Goal: Task Accomplishment & Management: Use online tool/utility

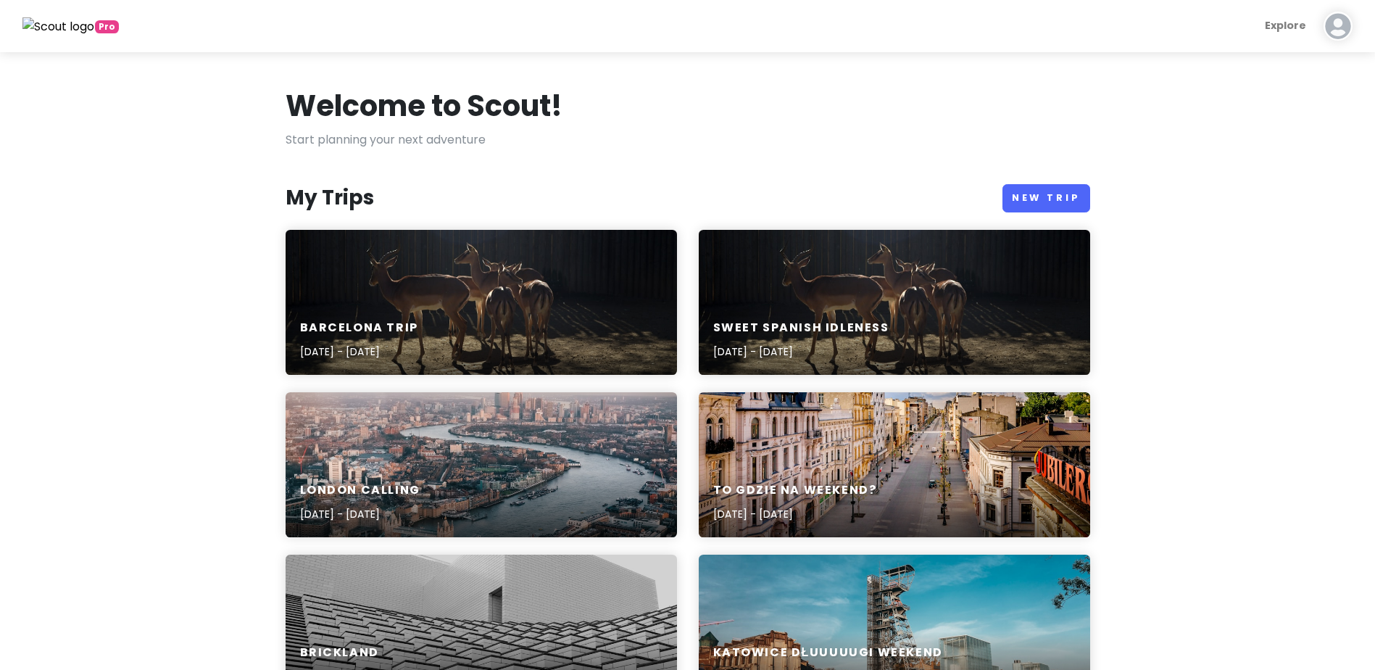
click at [839, 321] on h6 "Sweet spanish idleness" at bounding box center [801, 327] width 176 height 15
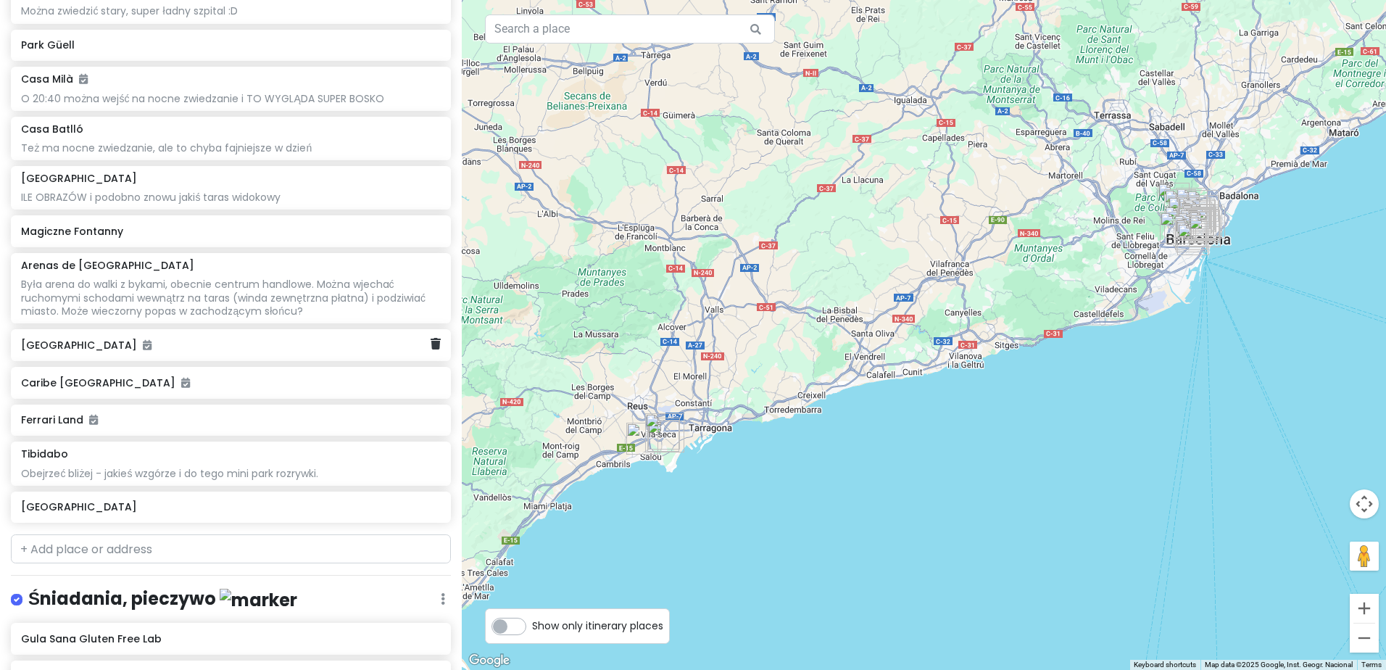
scroll to position [870, 0]
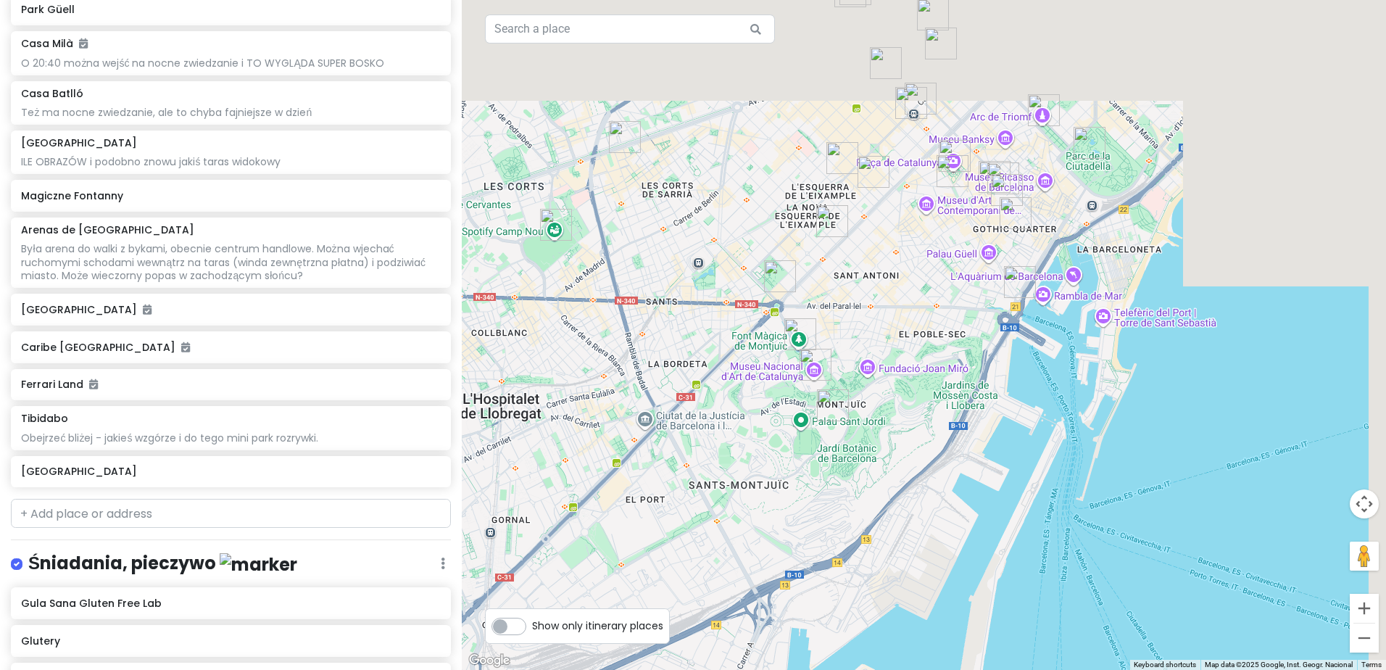
drag, startPoint x: 1303, startPoint y: 109, endPoint x: 902, endPoint y: 420, distance: 506.8
click at [902, 420] on div at bounding box center [924, 335] width 924 height 670
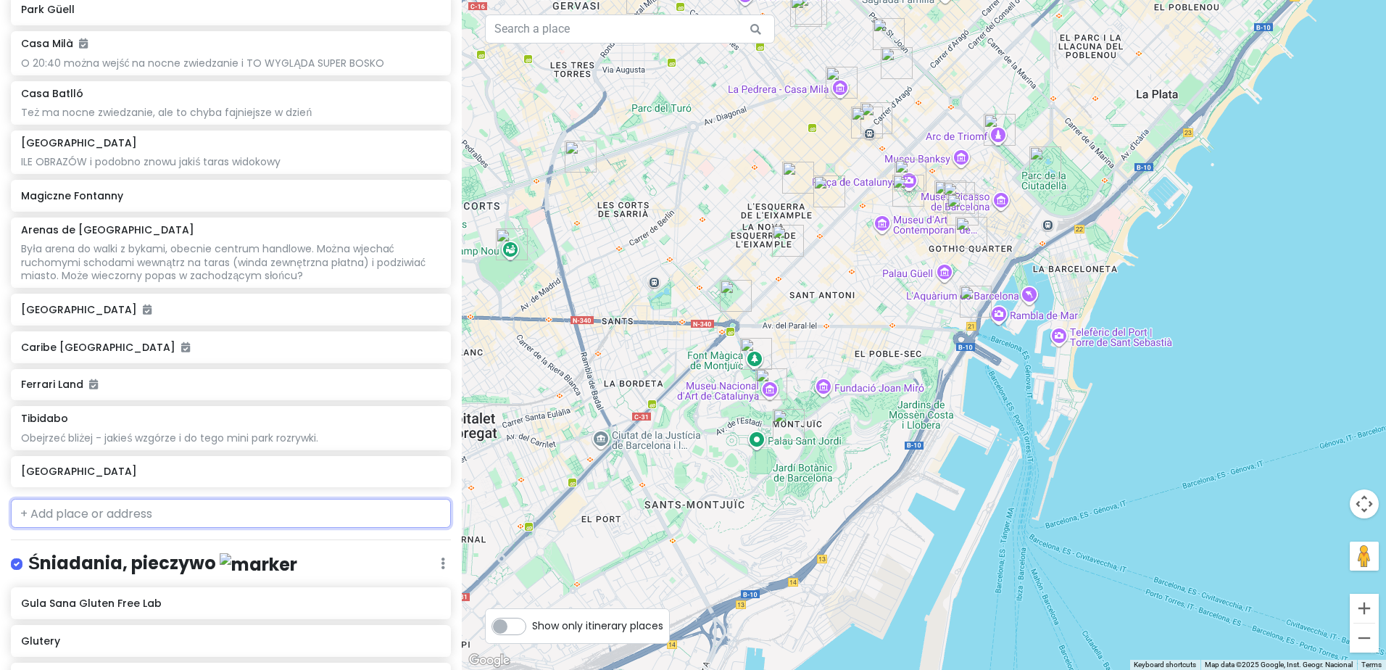
click at [130, 512] on input "text" at bounding box center [231, 513] width 440 height 29
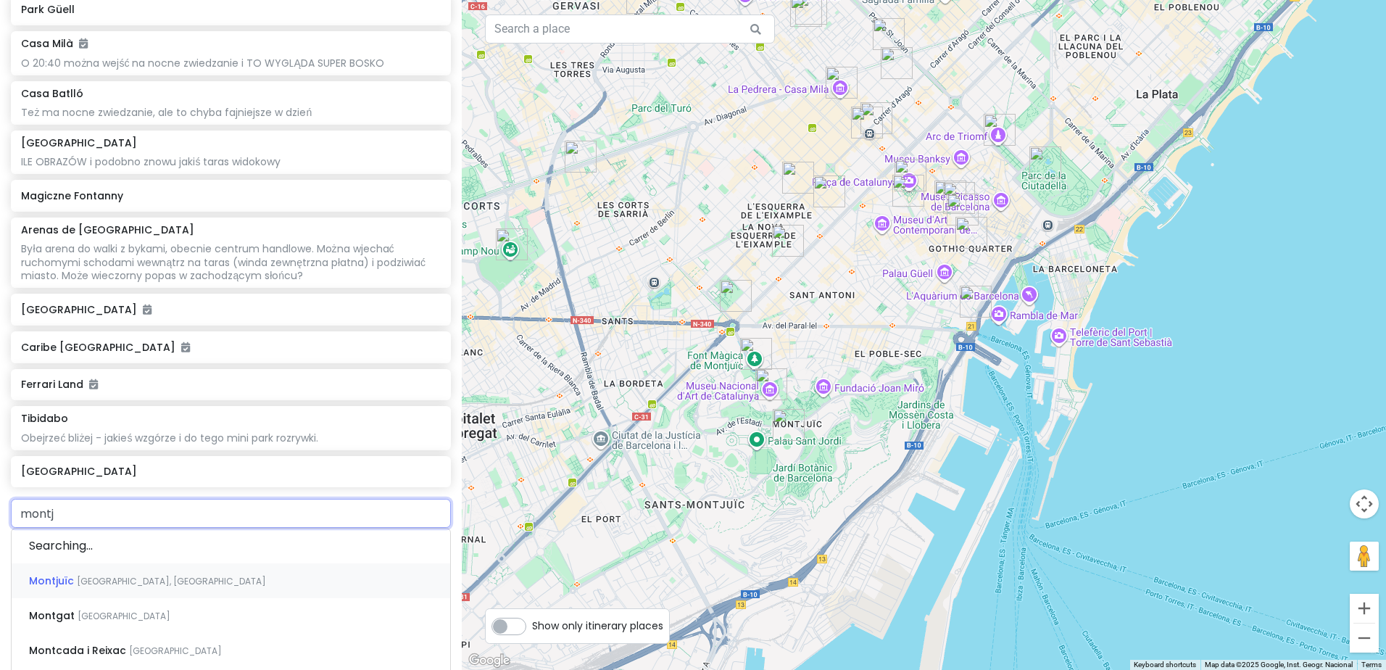
type input "montju"
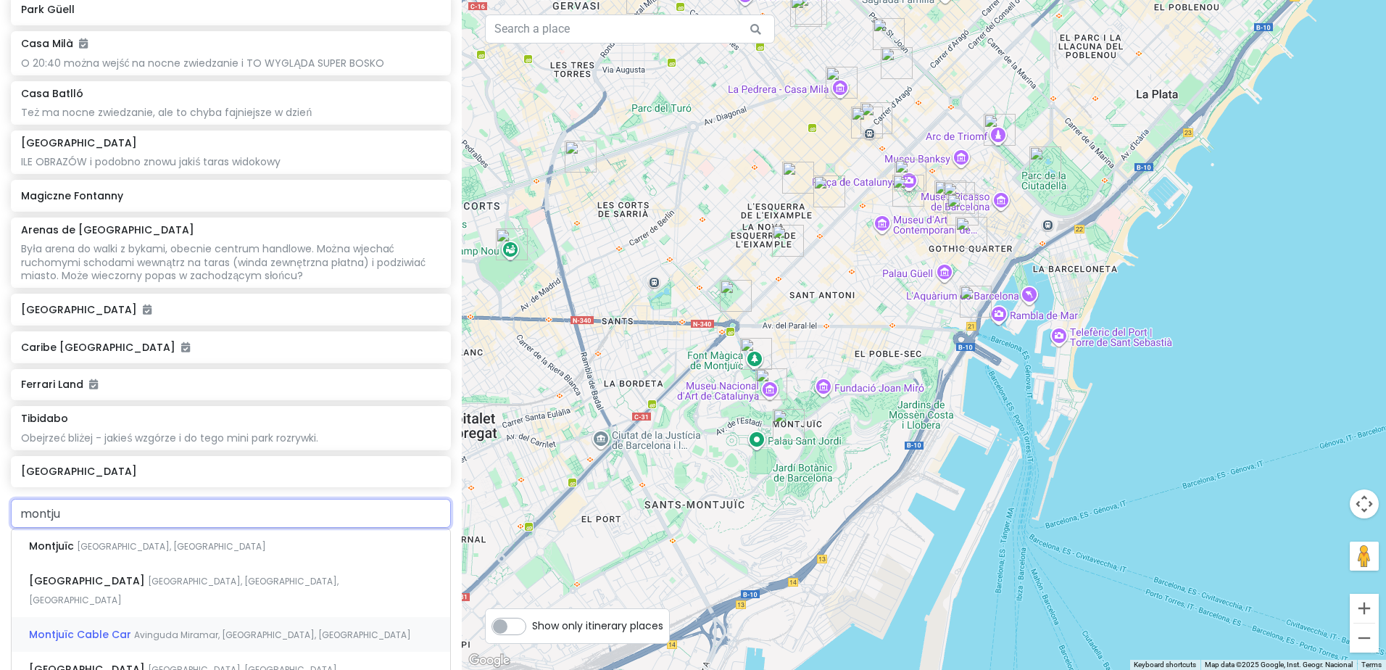
click at [151, 628] on span "Avinguda Miramar, [GEOGRAPHIC_DATA], [GEOGRAPHIC_DATA]" at bounding box center [272, 634] width 277 height 12
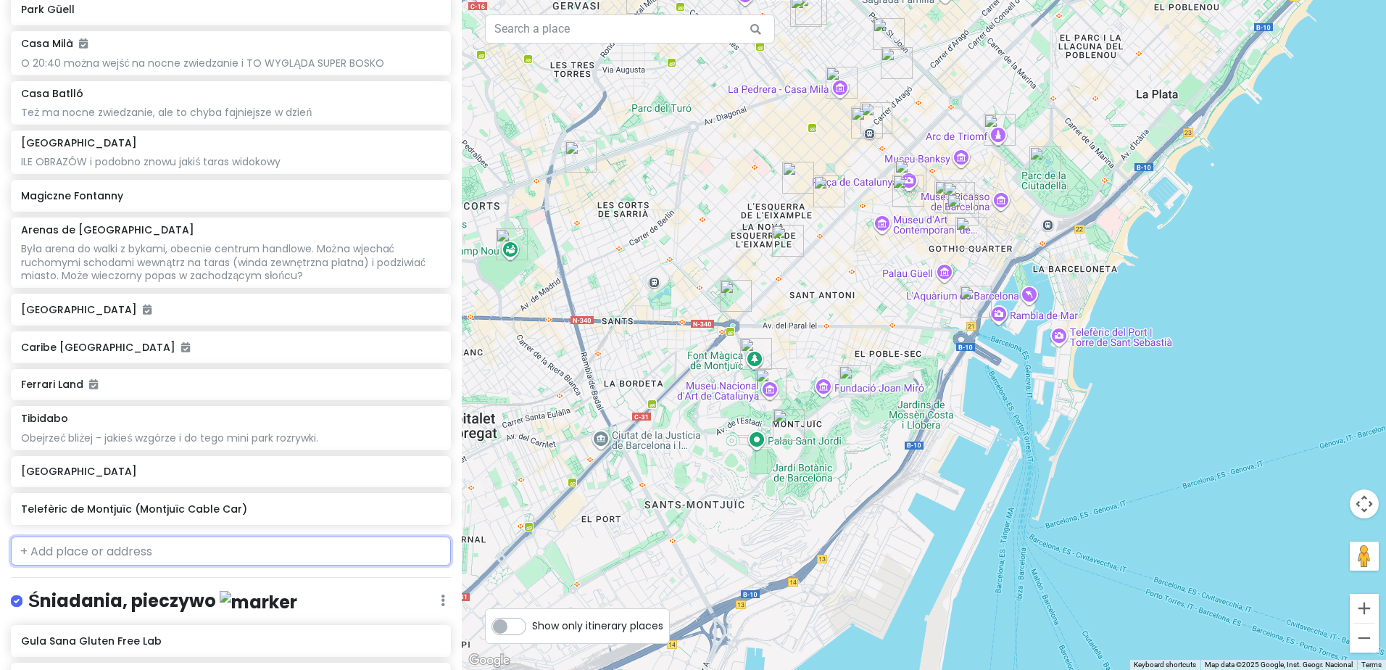
scroll to position [908, 0]
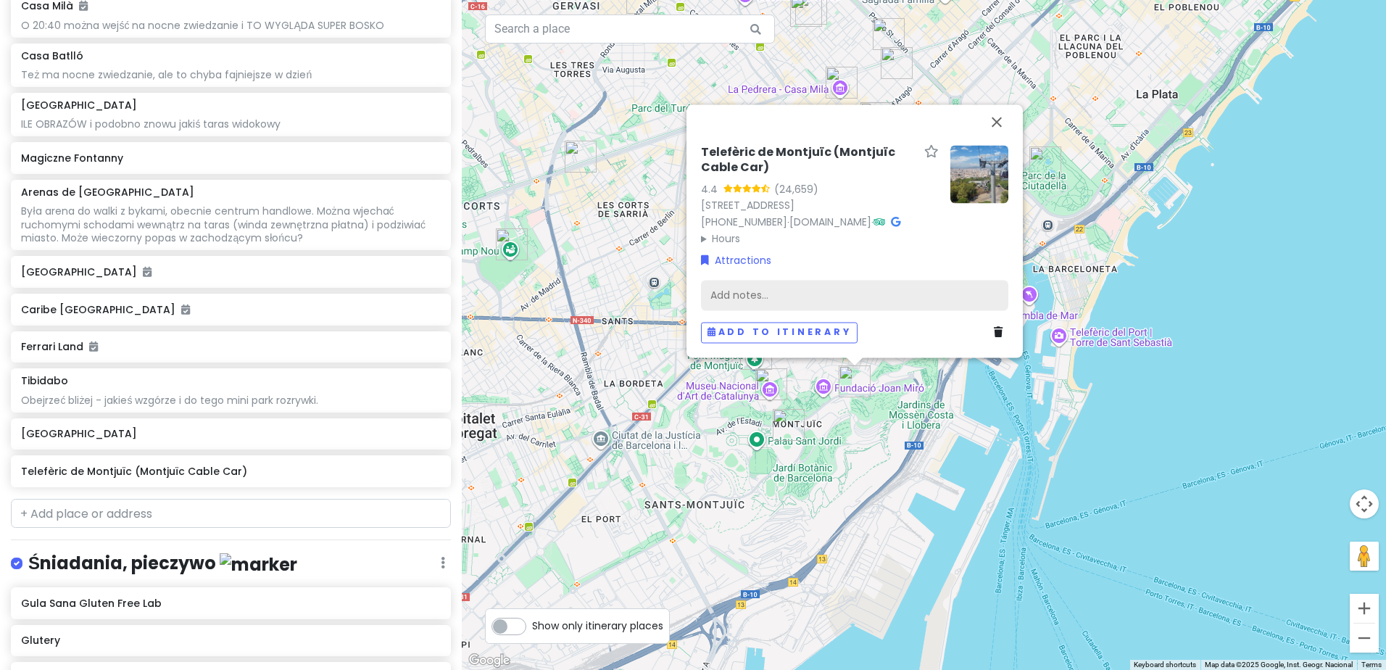
click at [781, 306] on div "Add notes..." at bounding box center [854, 296] width 307 height 30
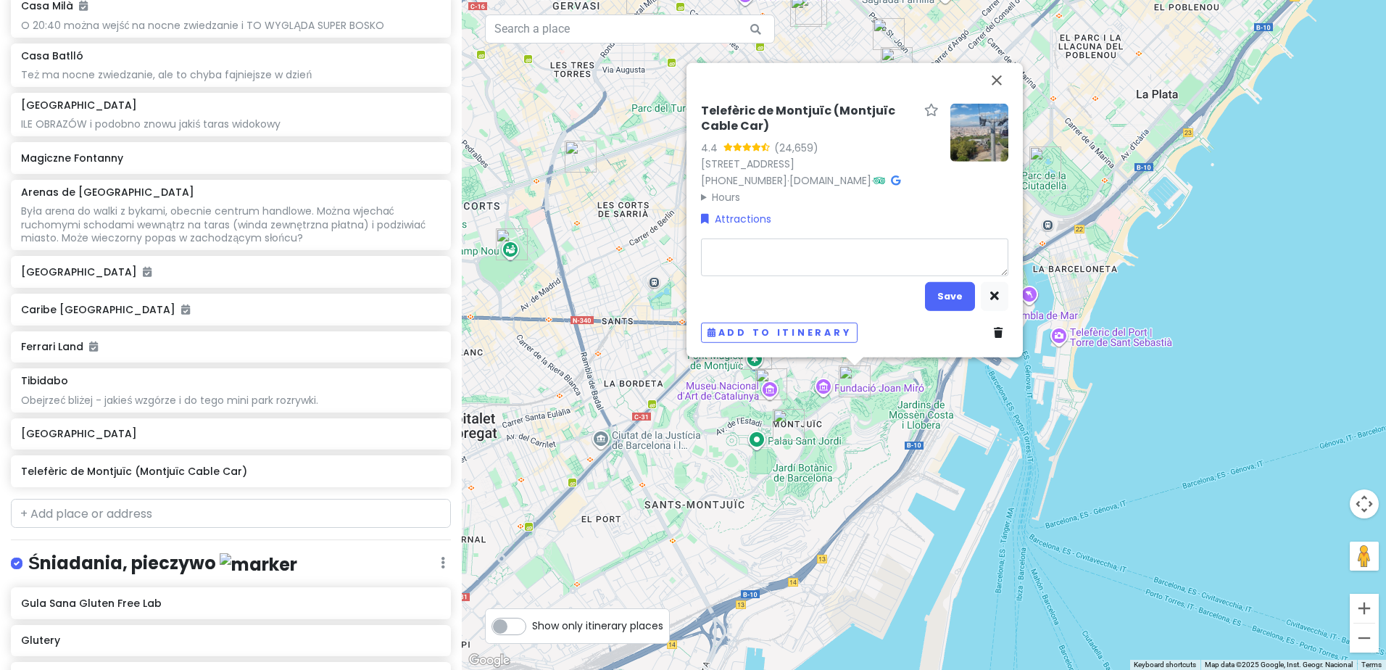
type textarea "x"
type textarea "W"
type textarea "x"
type textarea "Wj"
type textarea "x"
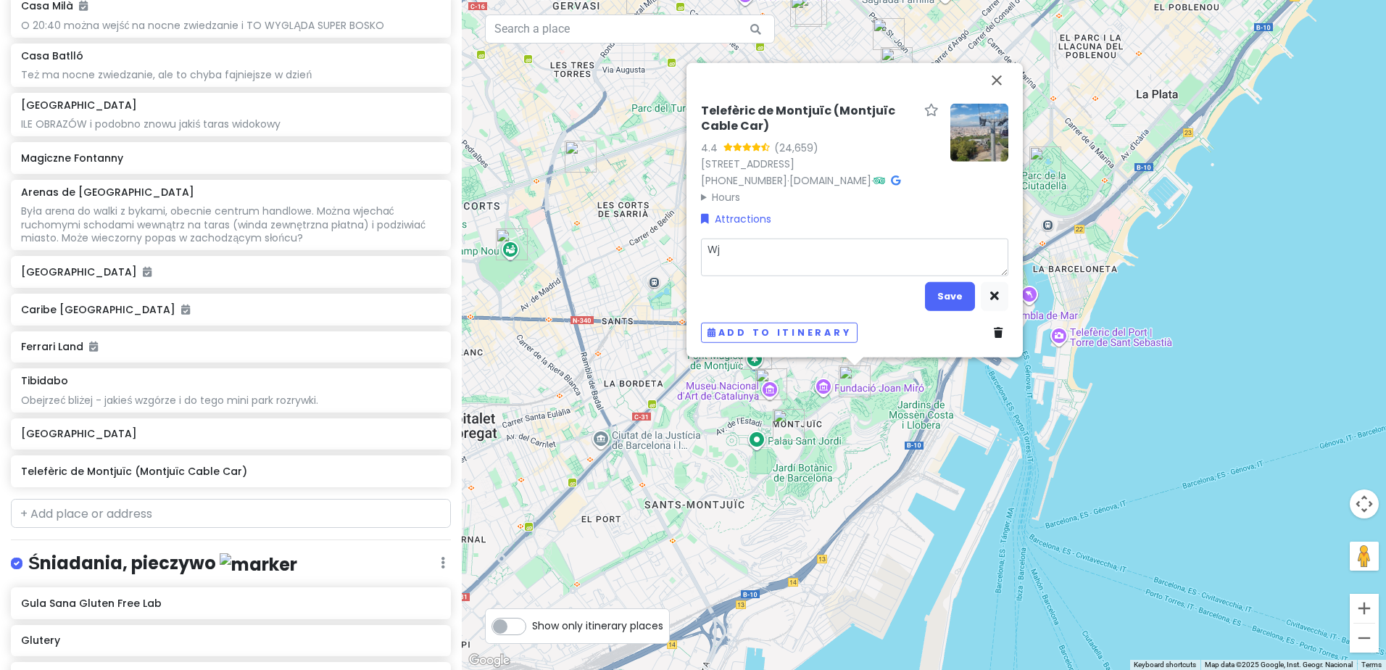
type textarea "Wje"
type textarea "x"
type textarea "Wjec"
type textarea "x"
type textarea "Wjech"
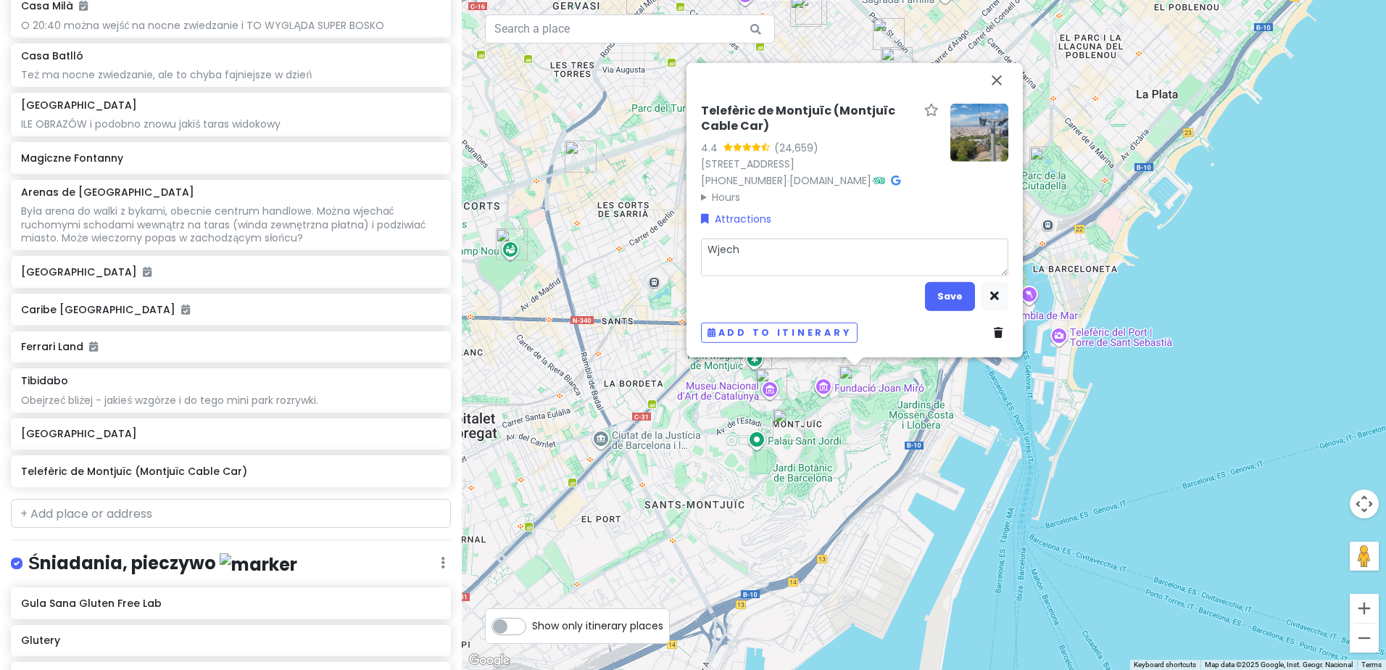
type textarea "x"
type textarea "Wjecha"
type textarea "x"
type textarea "Wjechać"
type textarea "x"
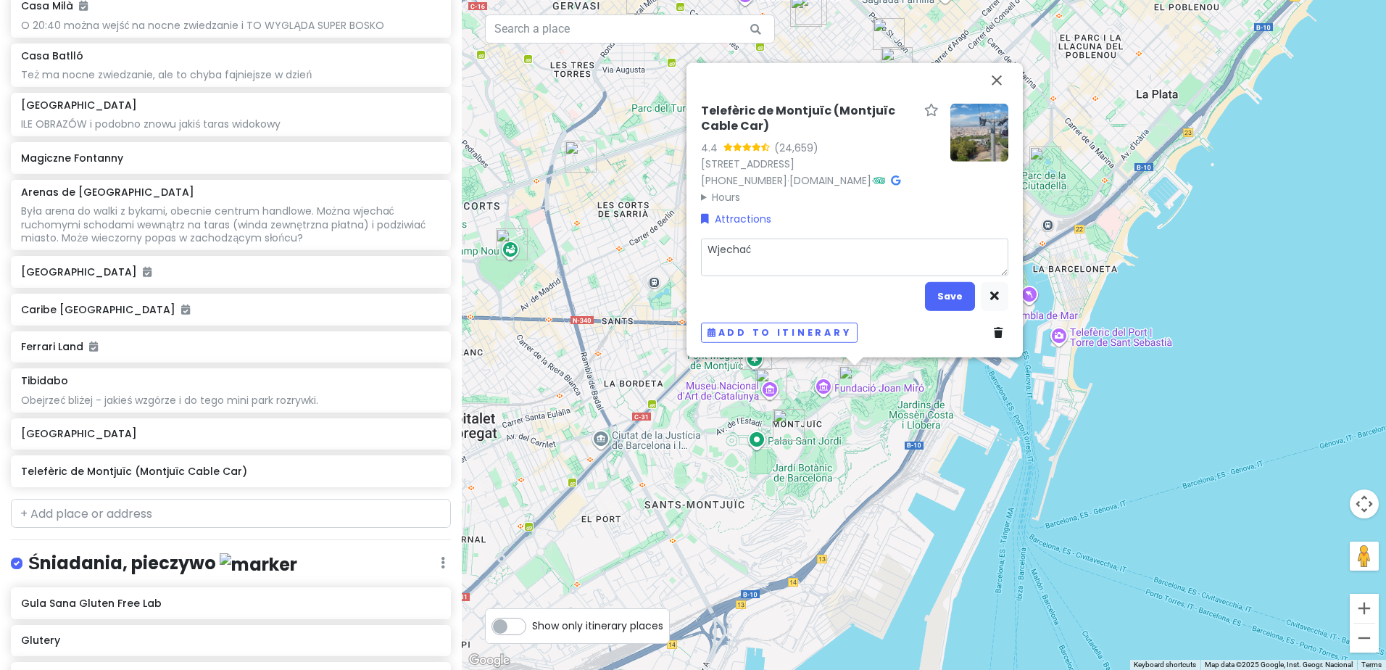
type textarea "Wjechać"
type textarea "x"
type textarea "Wjechać n"
type textarea "x"
type textarea "Wjechać na"
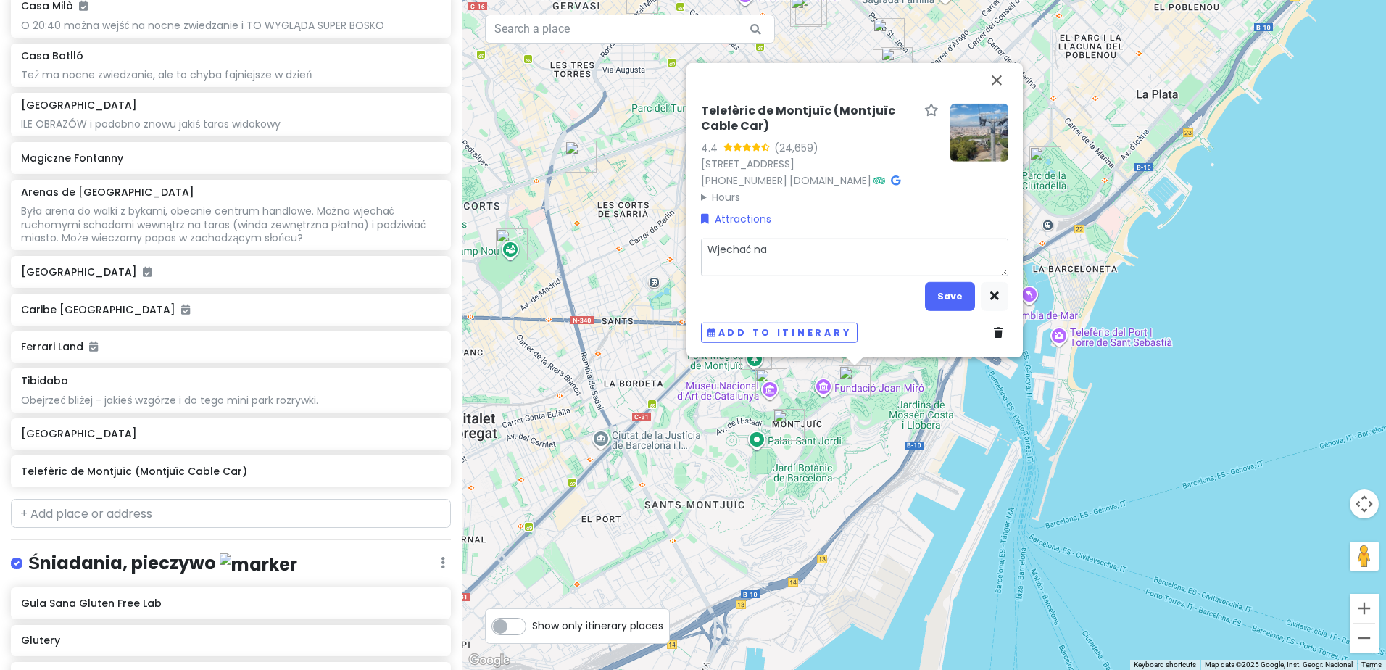
type textarea "x"
type textarea "Wjechać na"
type textarea "x"
type textarea "Wjechać na g"
type textarea "x"
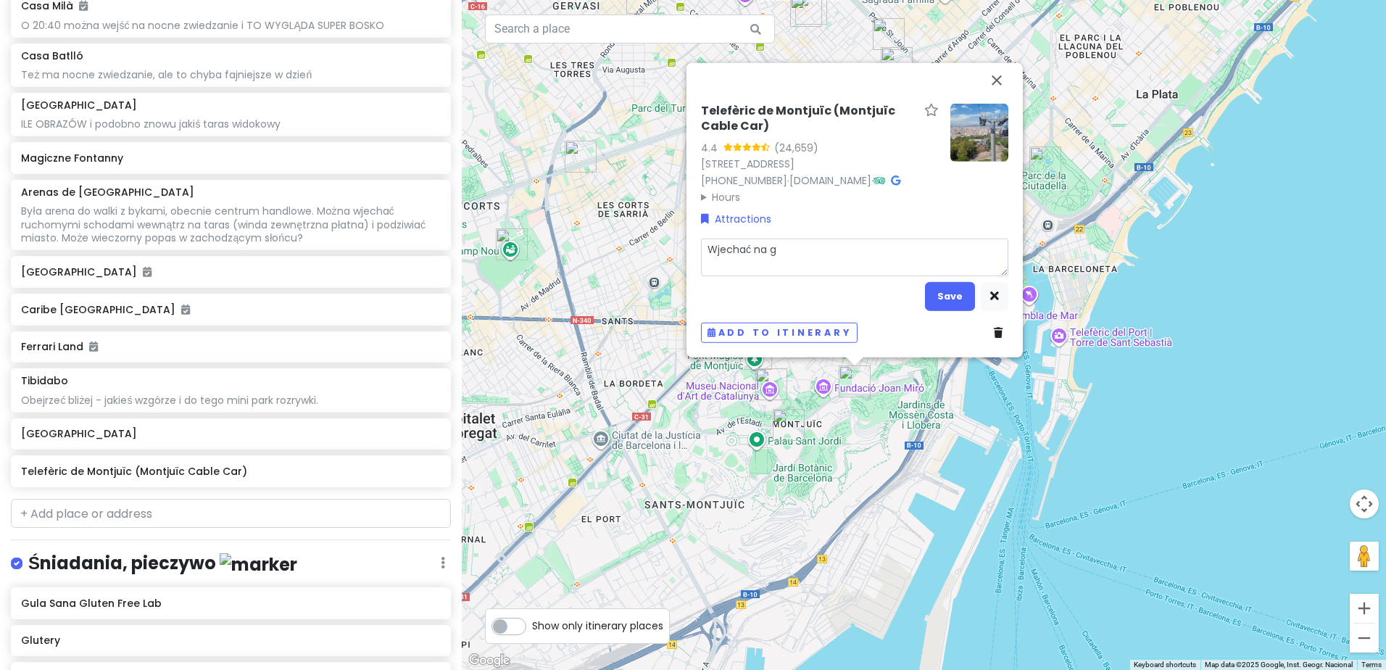
type textarea "Wjechać na gó"
type textarea "x"
type textarea "Wjechać na gór"
type textarea "x"
type textarea "Wjechać na górę"
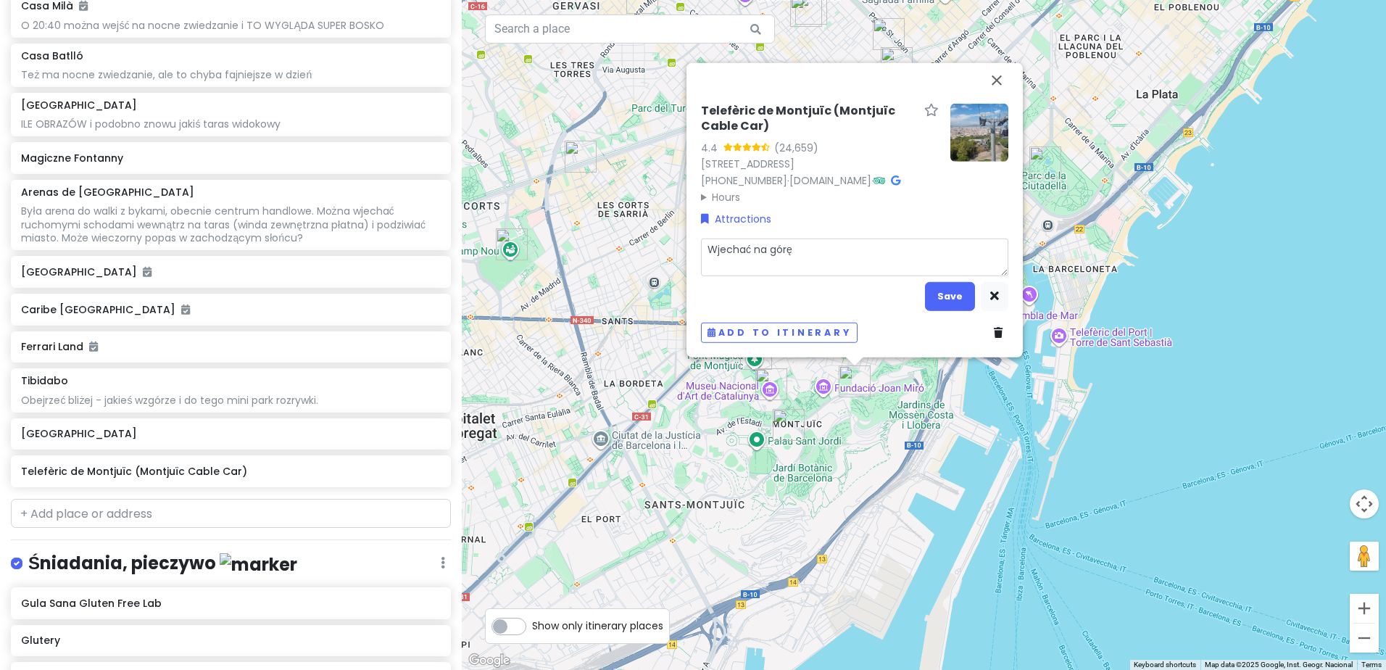
type textarea "x"
type textarea "Wjechać na górę"
type textarea "x"
type textarea "Wjechać na górę i"
type textarea "x"
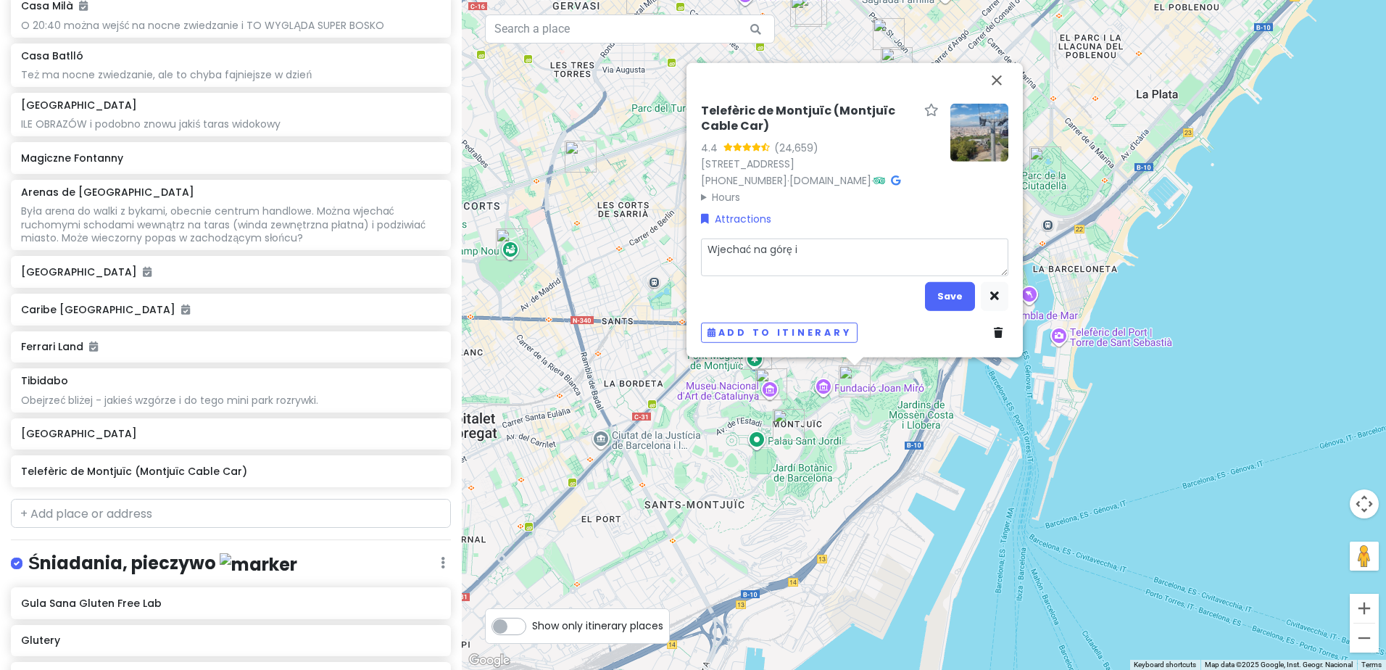
type textarea "Wjechać na górę i"
type textarea "x"
type textarea "Wjechać na górę i z"
type textarea "x"
type textarea "Wjechać na górę i ze"
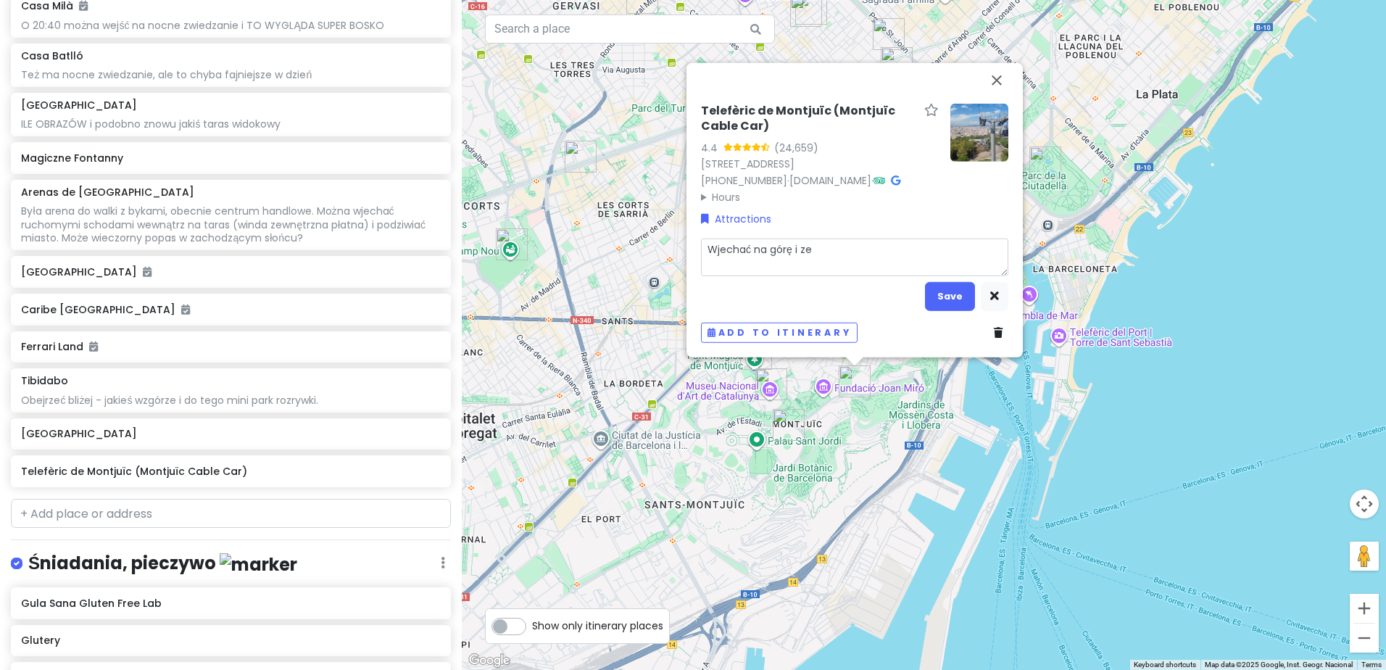
type textarea "x"
type textarea "Wjechać na górę i zej"
type textarea "x"
type textarea "Wjechać na górę i zejś"
type textarea "x"
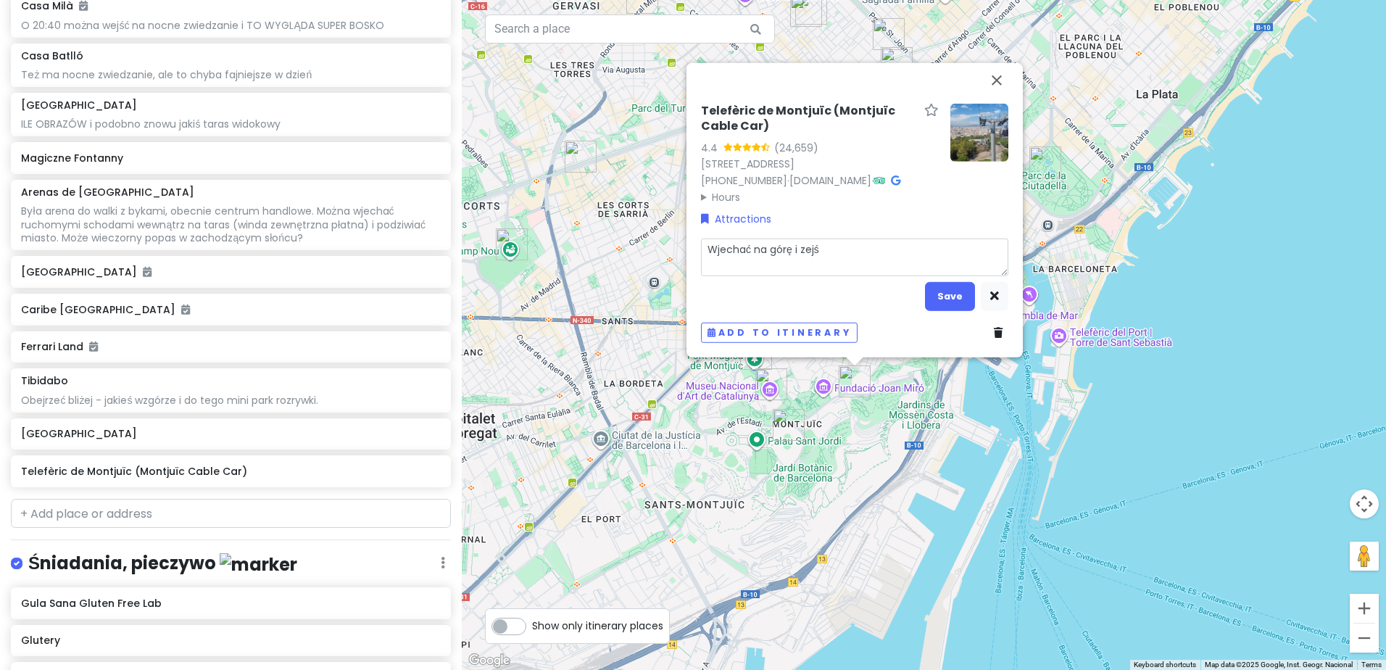
type textarea "Wjechać na górę i zejść"
type textarea "x"
type textarea "Wjechać na górę i zejść"
type textarea "x"
type textarea "Wjechać na górę i zejść na"
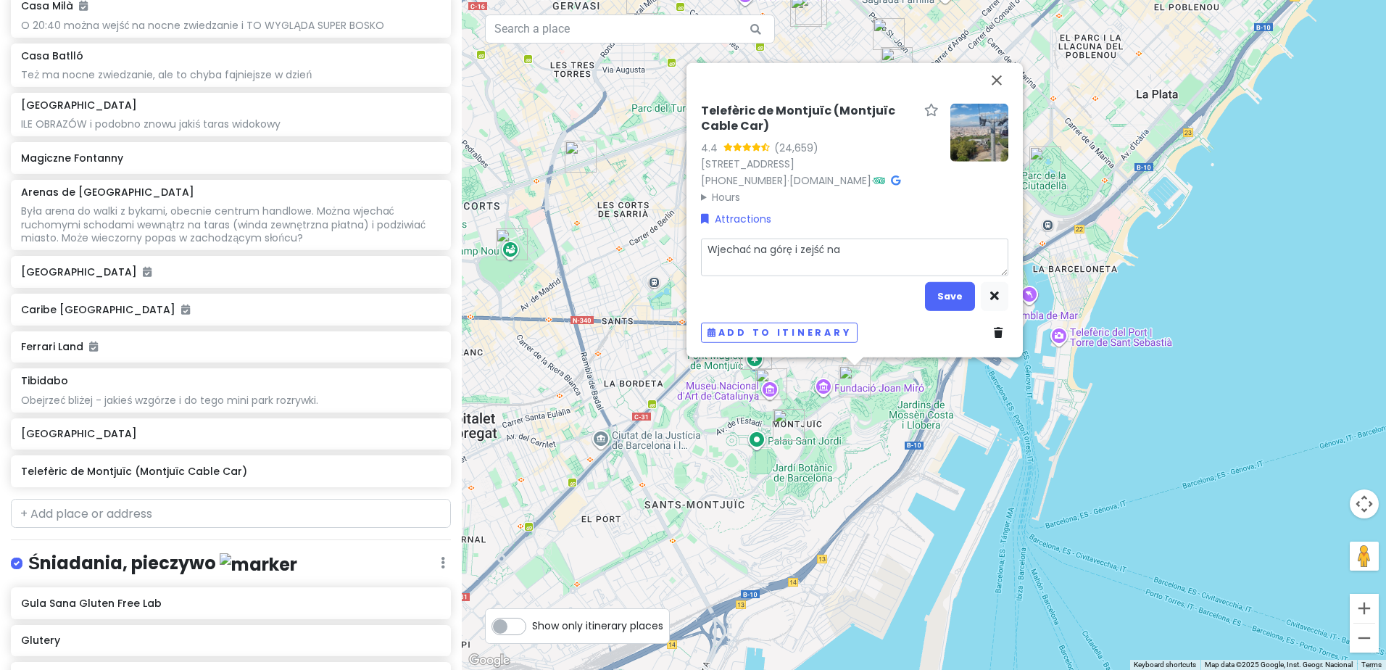
type textarea "x"
type textarea "Wjechać na górę i zejść na"
type textarea "x"
type textarea "Wjechać na górę i zejść na d"
type textarea "x"
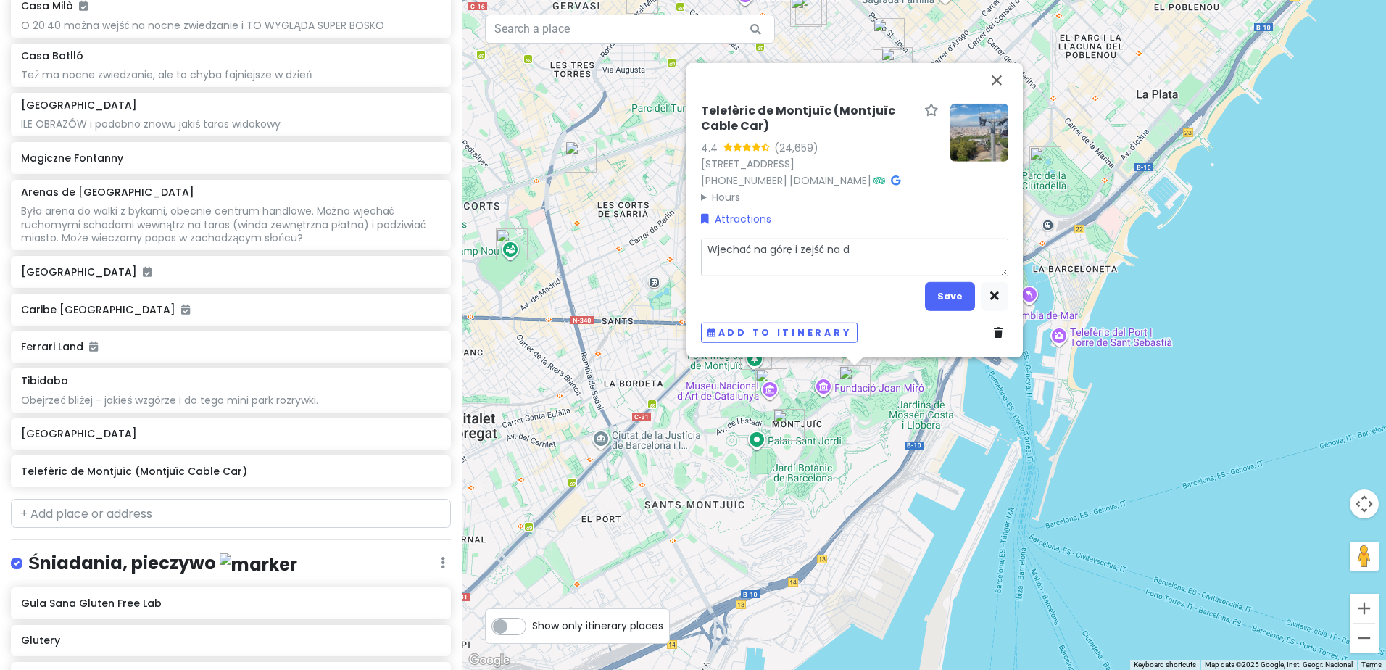
type textarea "Wjechać na górę i zejść na dó"
type textarea "x"
type textarea "Wjechać na górę i zejść na dół"
type textarea "x"
type textarea "Wjechać na górę i zejść na dół?"
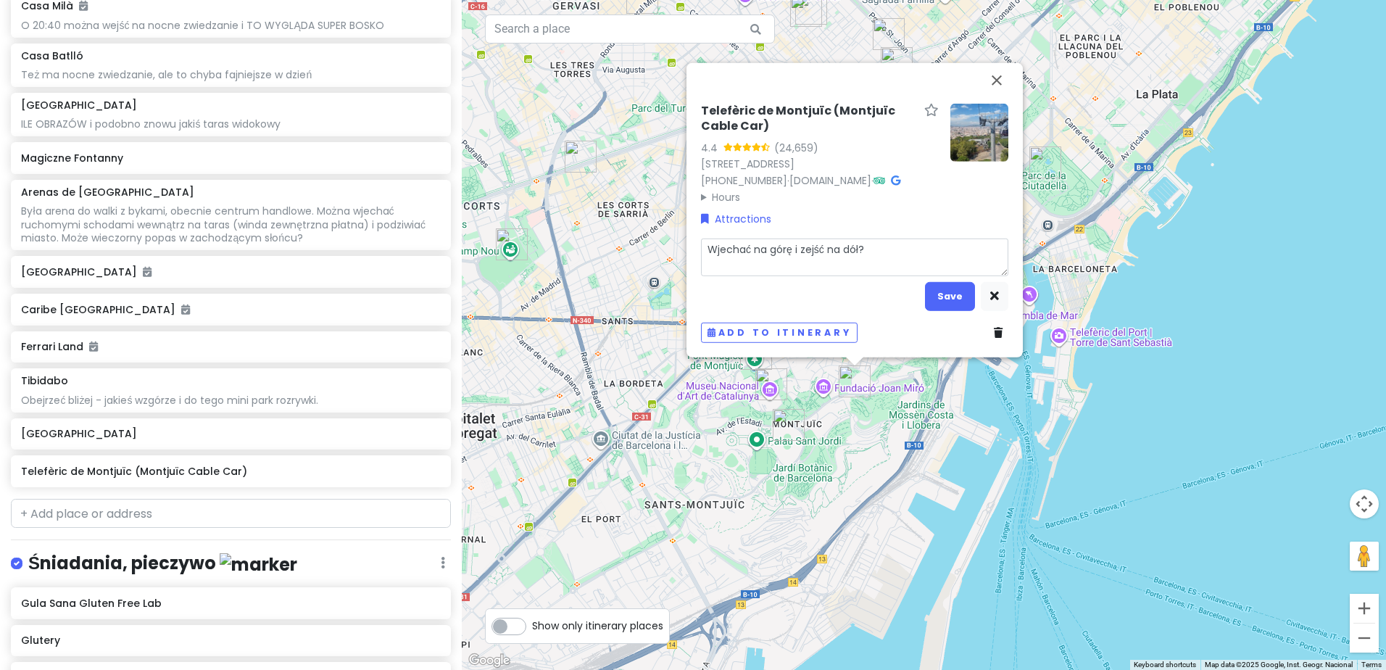
type textarea "x"
type textarea "Wjechać na górę i zejść na dół?"
type textarea "x"
type textarea "Wjechać na górę i zejść na dół? P"
type textarea "x"
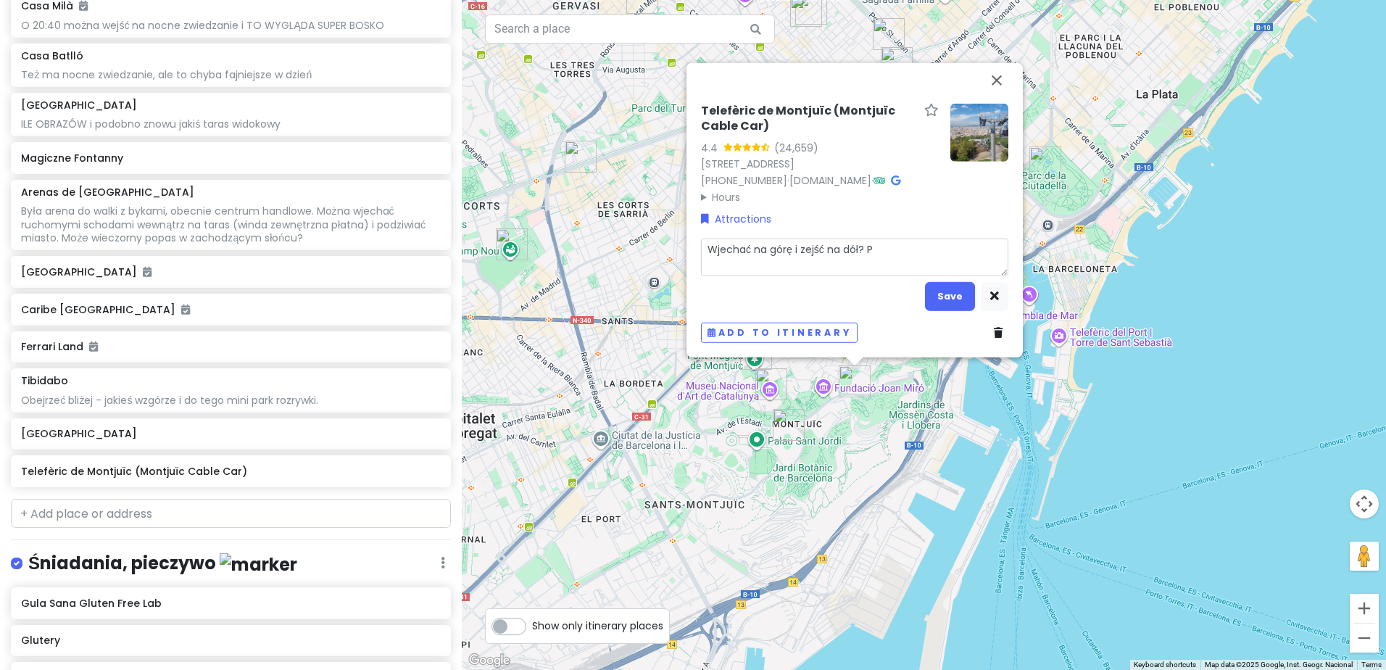
type textarea "Wjechać na górę i zejść na dół? Po"
type textarea "x"
type textarea "Wjechać na górę i zejść na dół? Po"
type textarea "x"
type textarea "Wjechać na górę i zejść na dół? Po d"
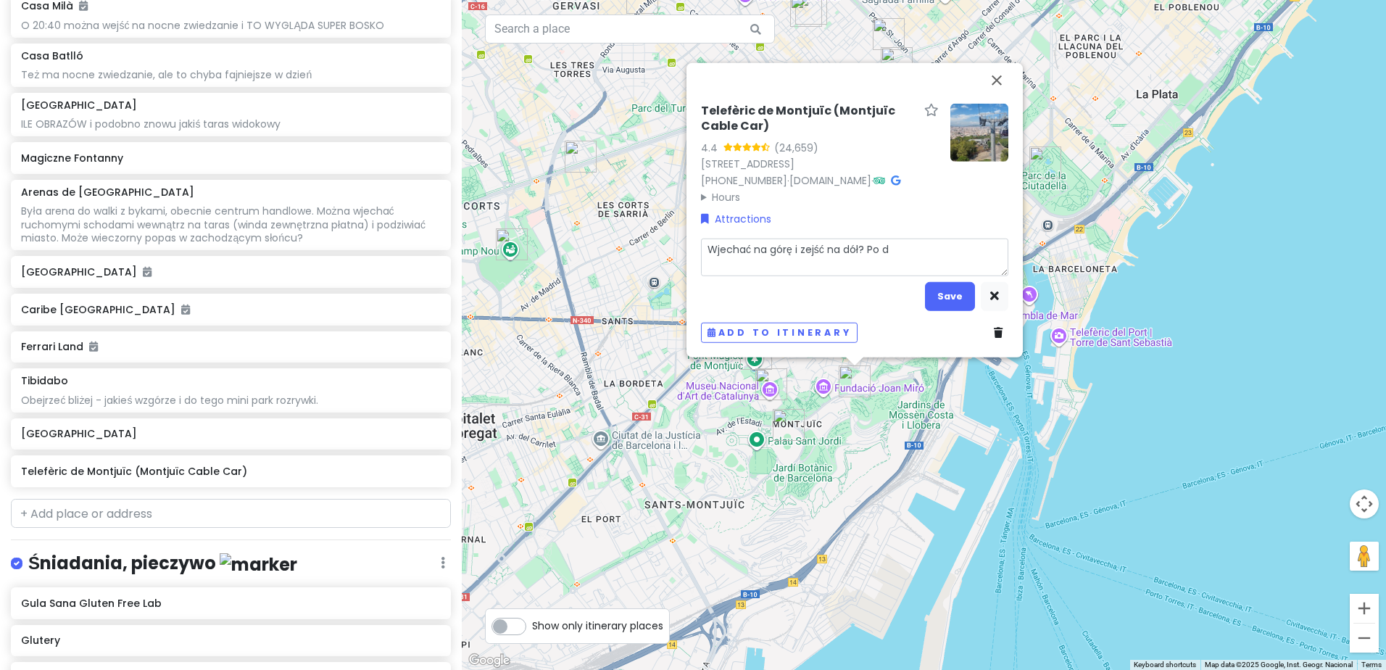
type textarea "x"
type textarea "Wjechać na górę i zejść na dół? Po dro"
type textarea "x"
type textarea "Wjechać na górę i zejść na dół? Po drod"
type textarea "x"
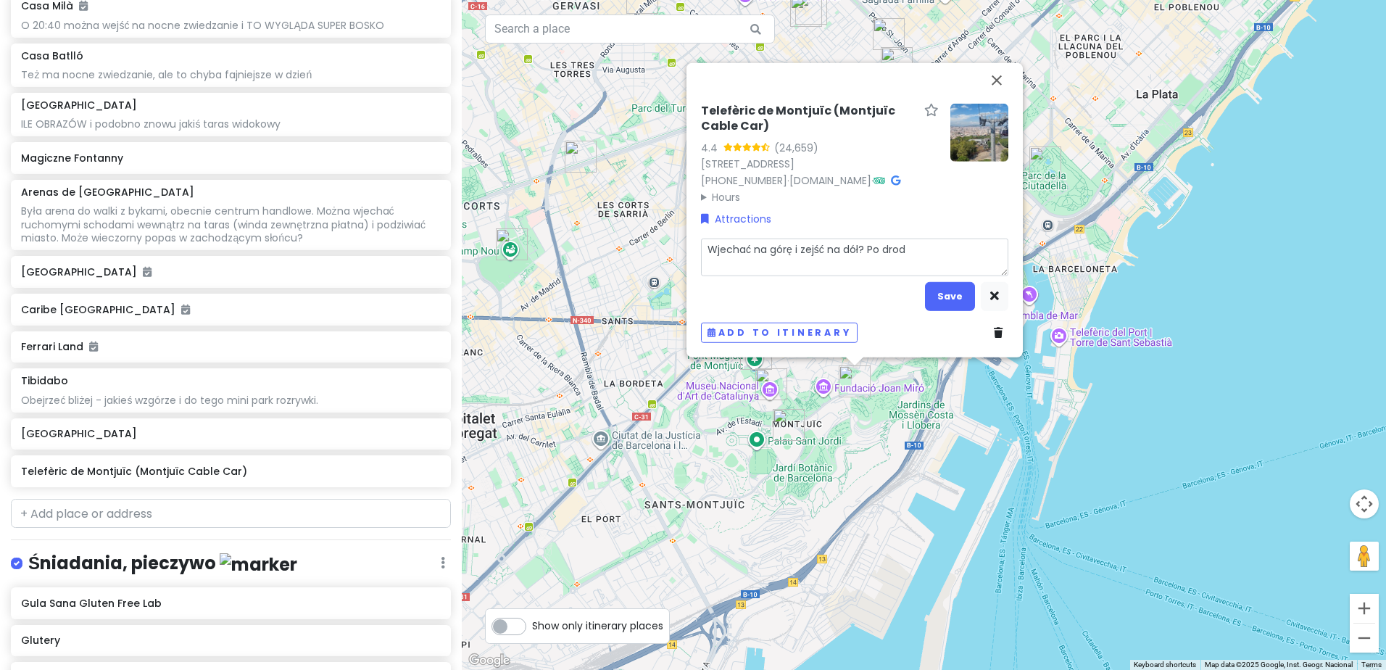
type textarea "Wjechać na górę i zejść na dół? Po drodz"
type textarea "x"
type textarea "Wjechać na górę i zejść na dół? Po drodze"
type textarea "x"
type textarea "Wjechać na górę i zejść na dół? Po drodze"
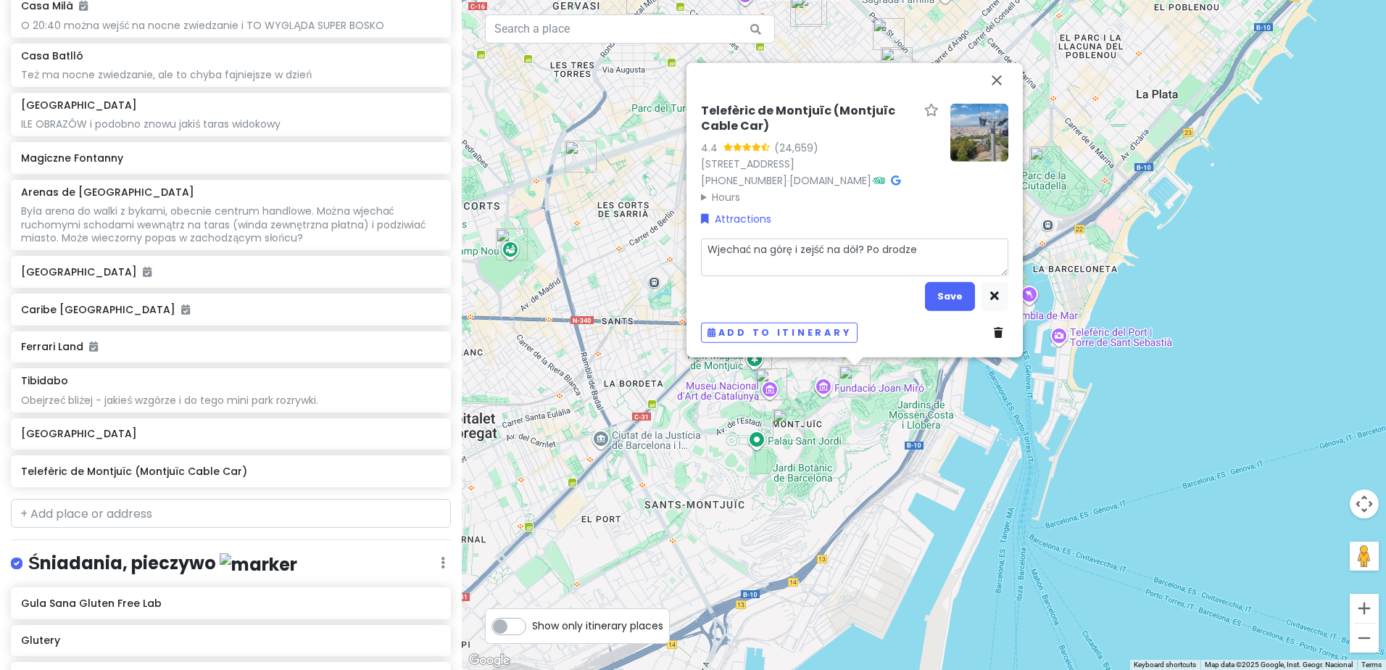
type textarea "x"
type textarea "Wjechać na górę i zejść na dół? Po drodze a"
type textarea "x"
type textarea "Wjechać na górę i zejść na dół? Po drodze at"
type textarea "x"
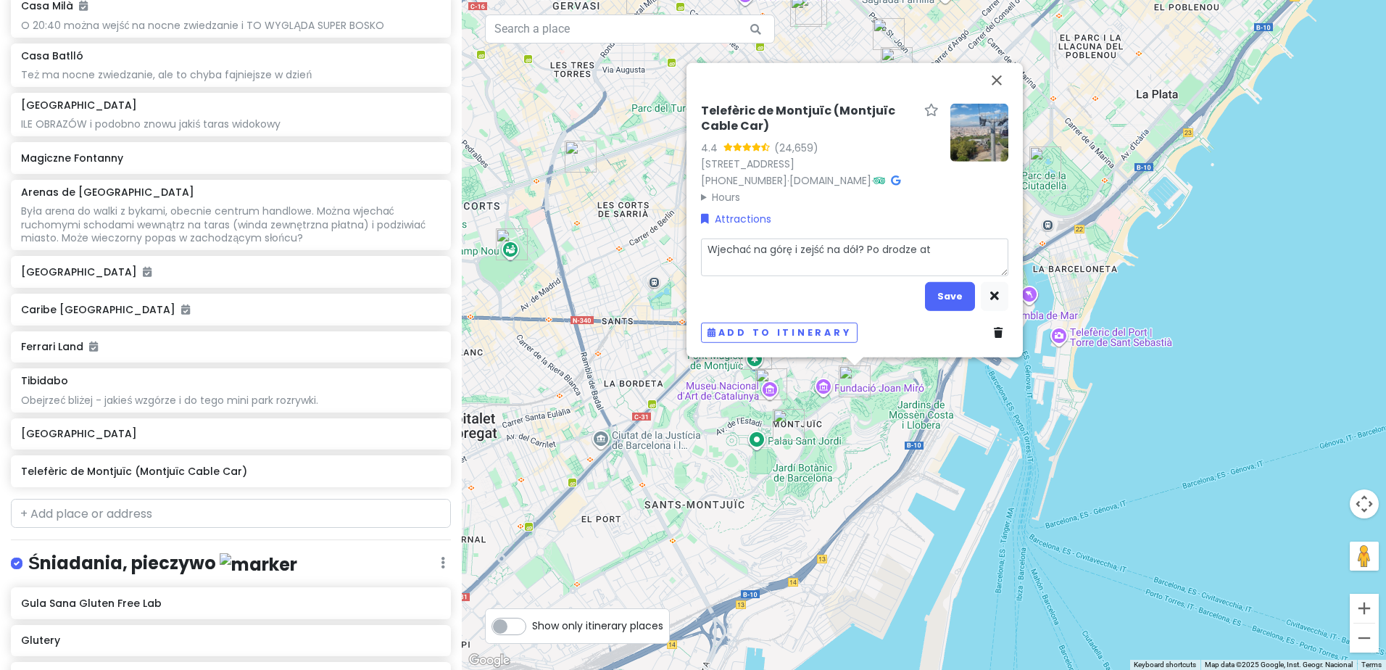
type textarea "Wjechać na górę i zejść na dół? Po drodze atr"
type textarea "x"
type textarea "Wjechać na górę i zejść na dół? Po drodze atra"
type textarea "x"
type textarea "Wjechać na górę i zejść na dół? Po drodze atrak"
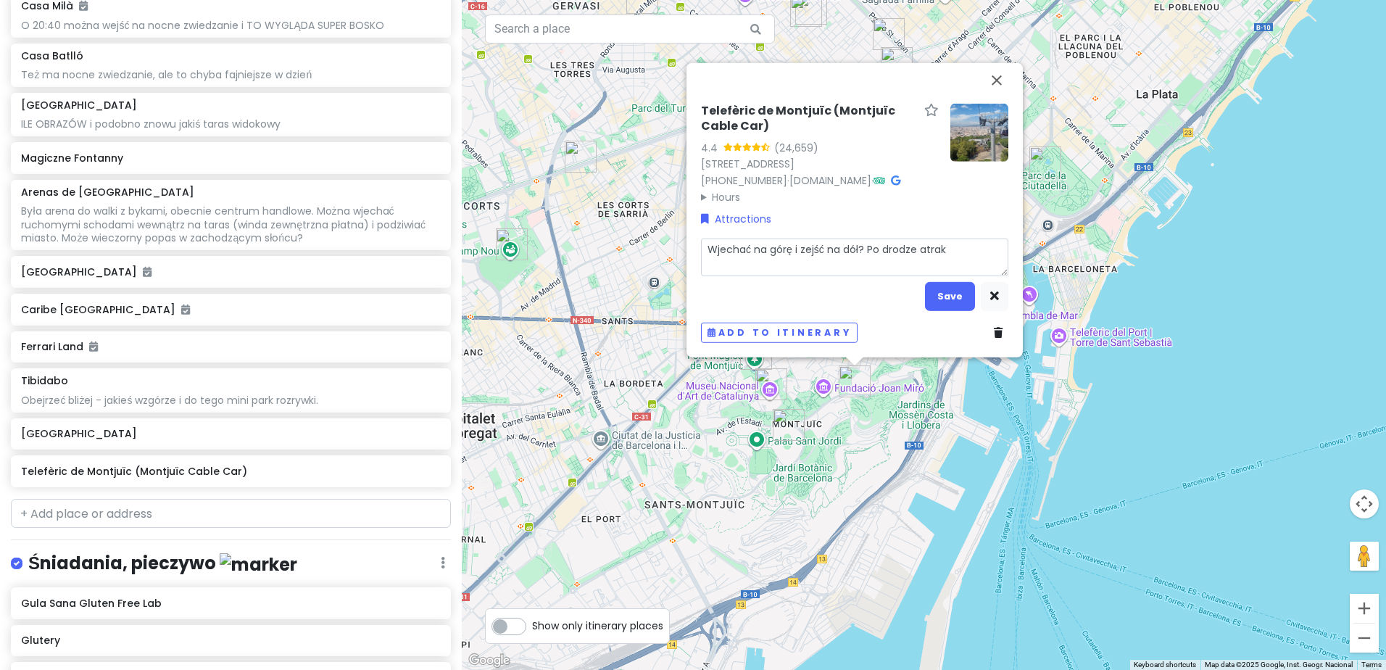
type textarea "x"
type textarea "Wjechać na górę i zejść na dół? Po drodze atrakcj"
type textarea "x"
type textarea "Wjechać na górę i zejść na dół? Po drodze atrakcji"
type textarea "x"
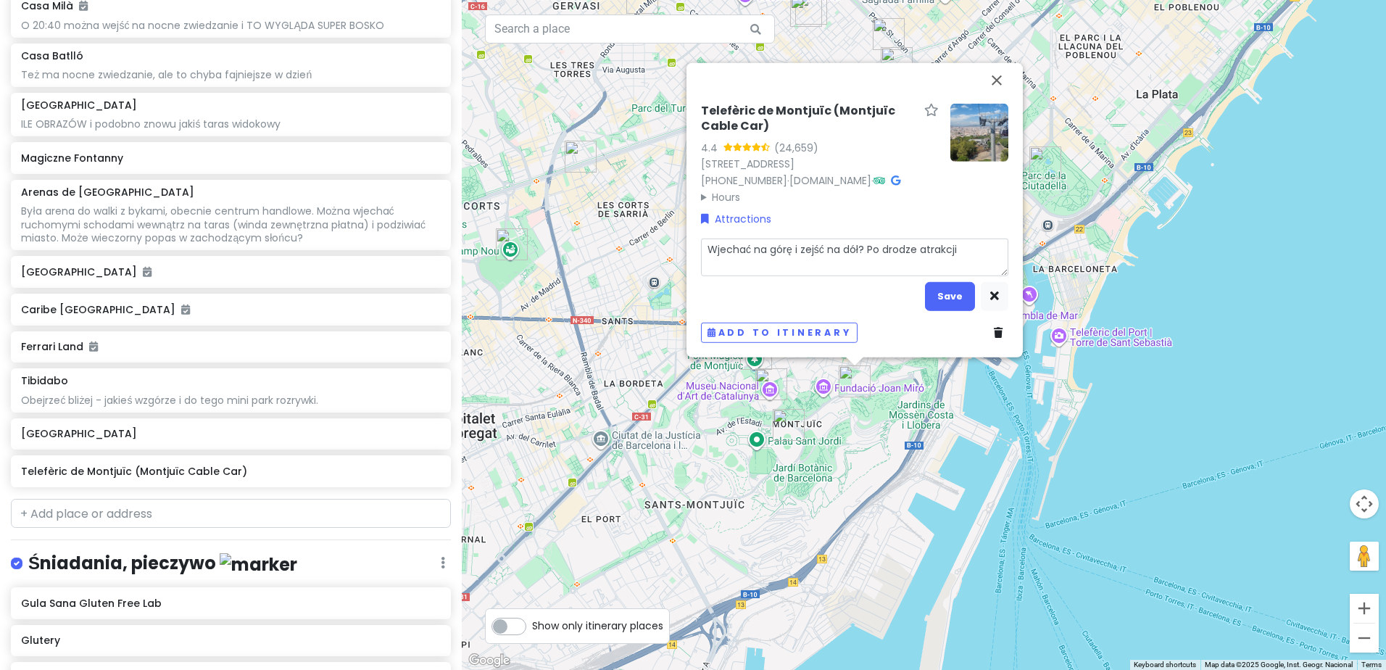
type textarea "Wjechać na górę i zejść na dół? Po drodze atrakcjie"
type textarea "x"
type textarea "Wjechać na górę i zejść na dół? Po drodze atrakcjie?"
type textarea "x"
type textarea "Wjechać na górę i zejść na dół? Po drodze atrakcjie"
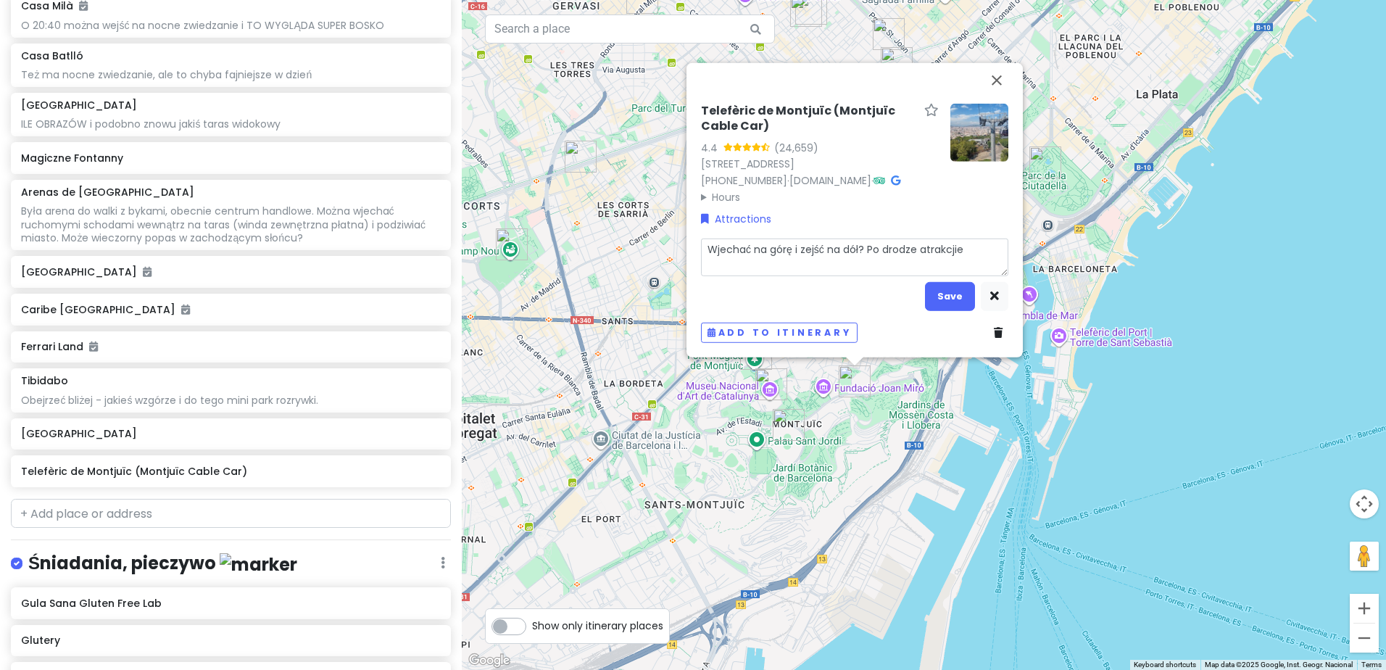
type textarea "x"
type textarea "Wjechać na górę i zejść na dół? Po drodze atrakcji"
type textarea "x"
type textarea "Wjechać na górę i zejść na dół? Po drodze atrakcj"
type textarea "x"
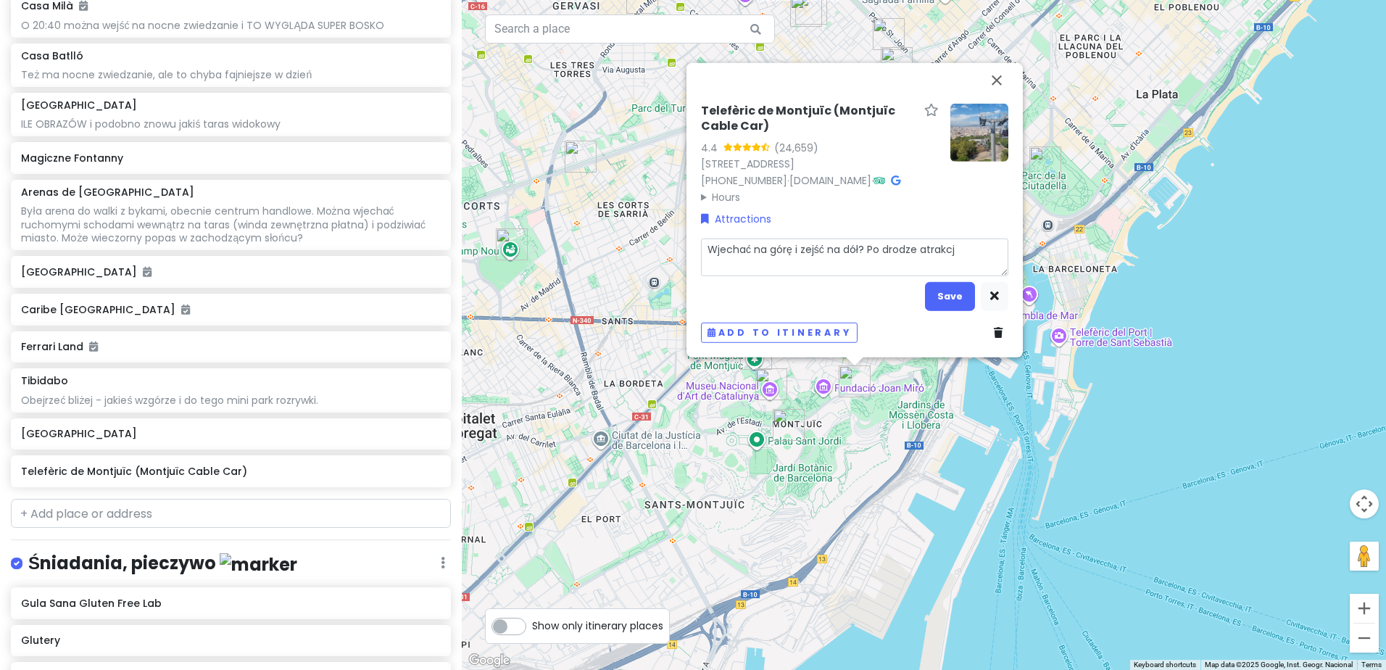
type textarea "Wjechać na górę i zejść na dół? Po drodze atrakcje"
type textarea "x"
type textarea "Wjechać na górę i zejść na dół? Po drodze atrakcje?"
click at [958, 302] on button "Save" at bounding box center [950, 296] width 50 height 28
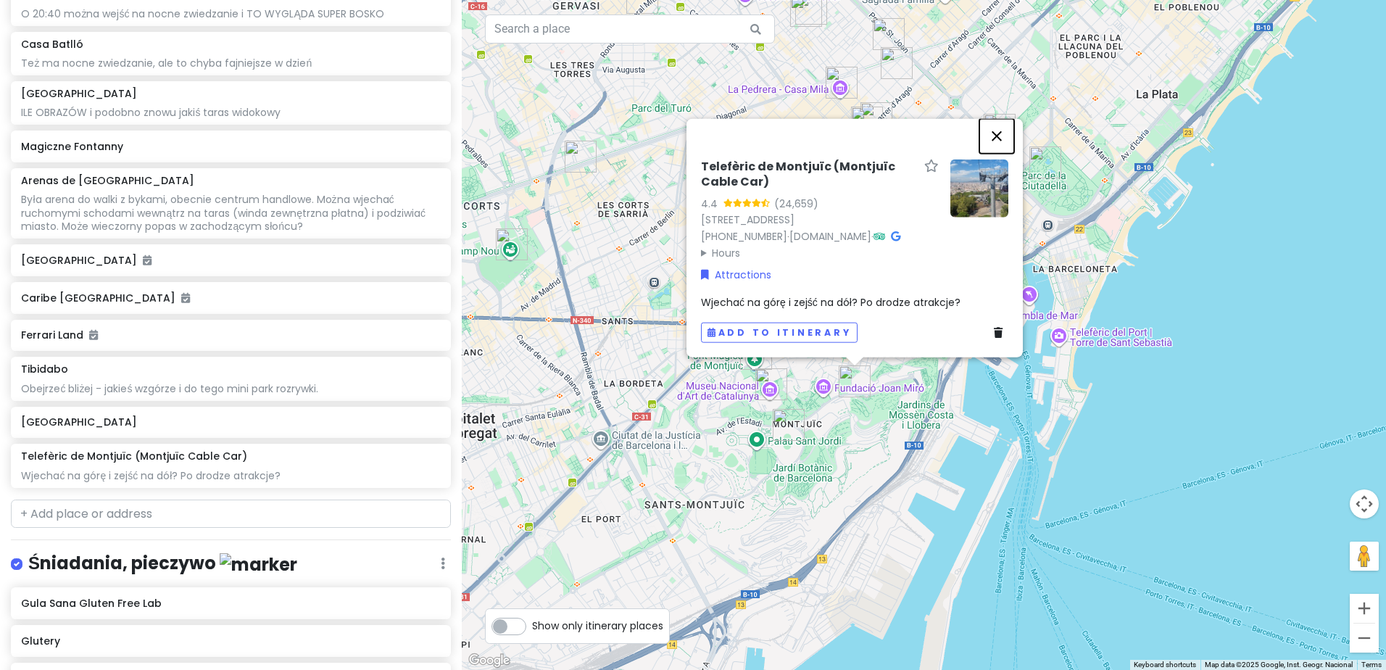
click at [1005, 119] on button "Close" at bounding box center [996, 136] width 35 height 35
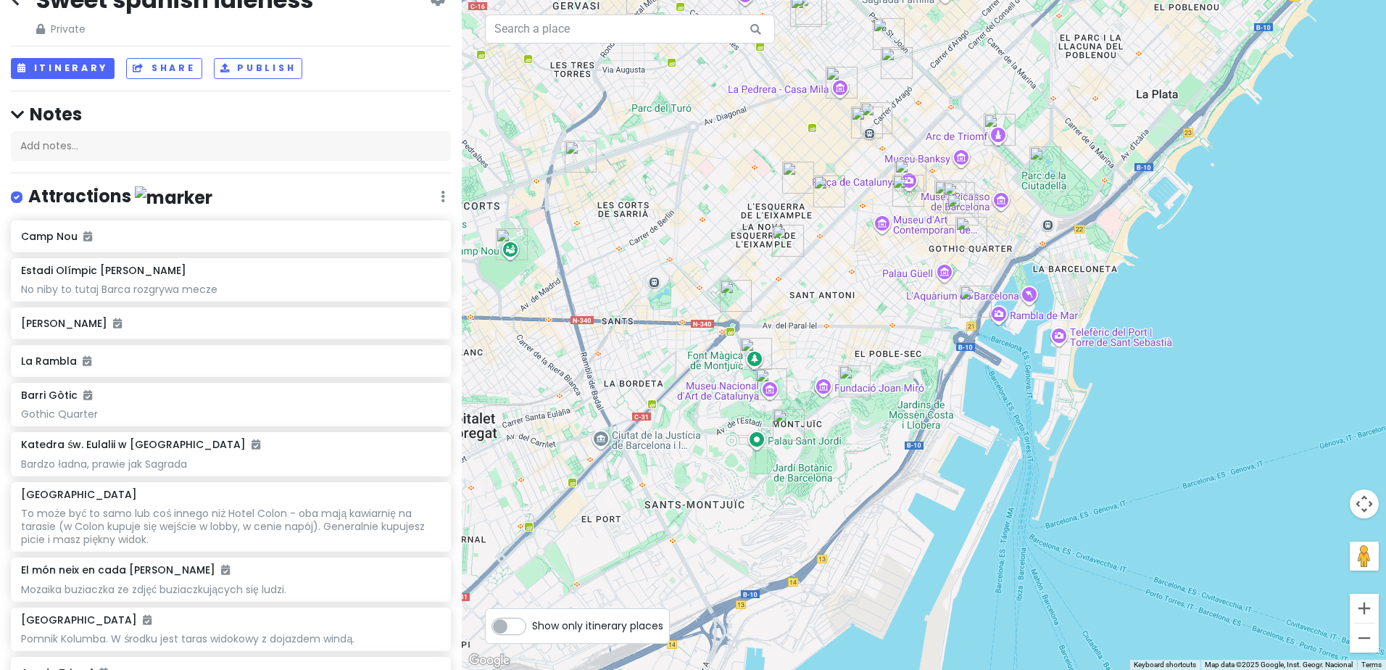
scroll to position [0, 0]
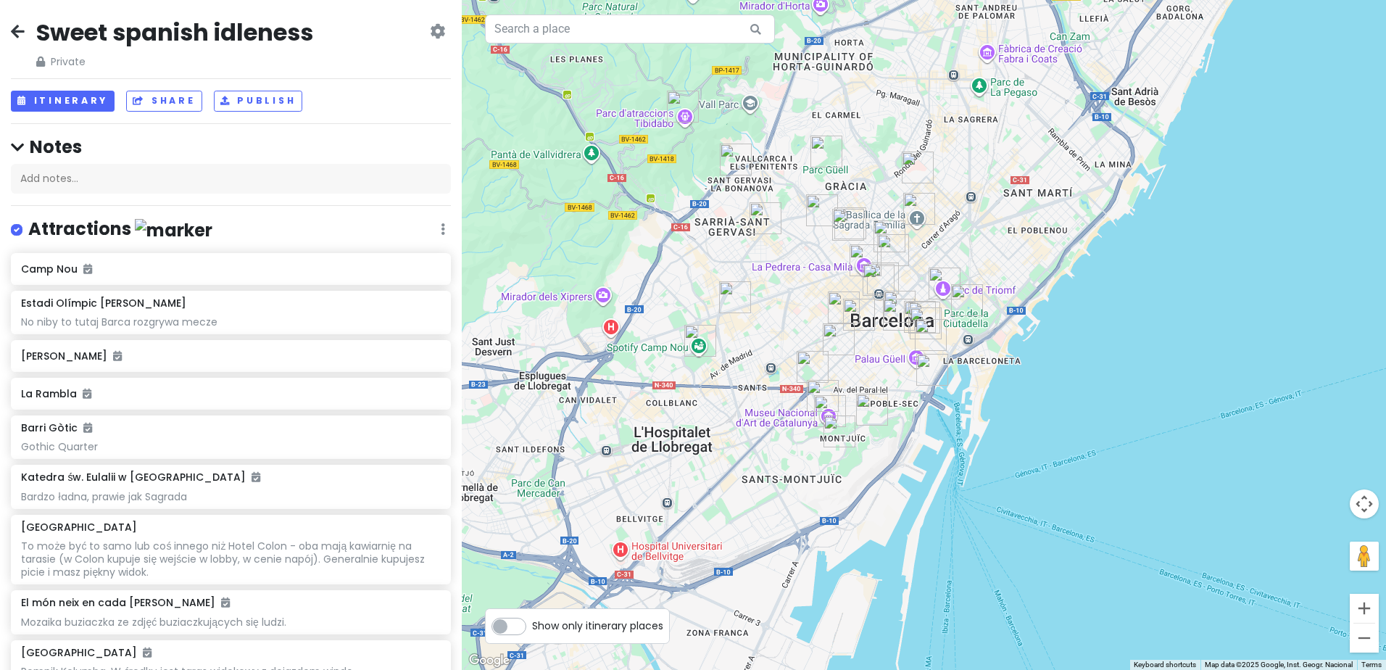
drag, startPoint x: 881, startPoint y: 214, endPoint x: 868, endPoint y: 364, distance: 150.6
click at [868, 364] on div at bounding box center [924, 335] width 924 height 670
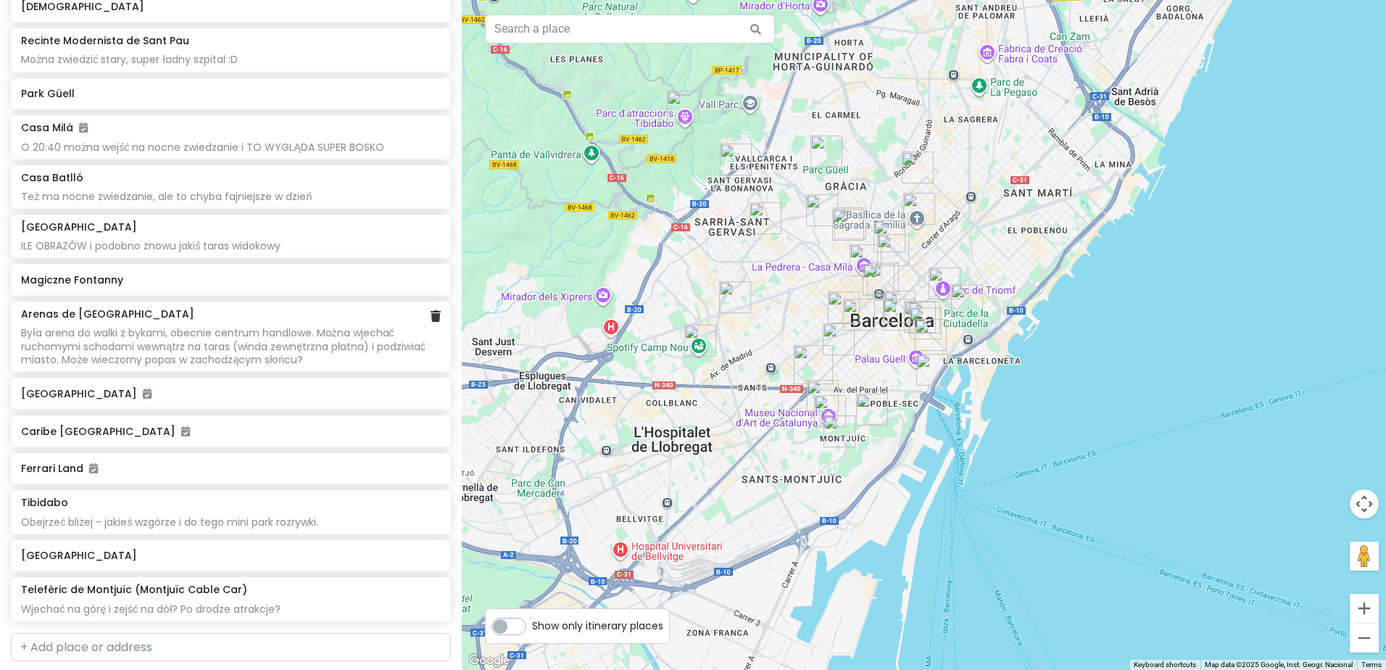
scroll to position [797, 0]
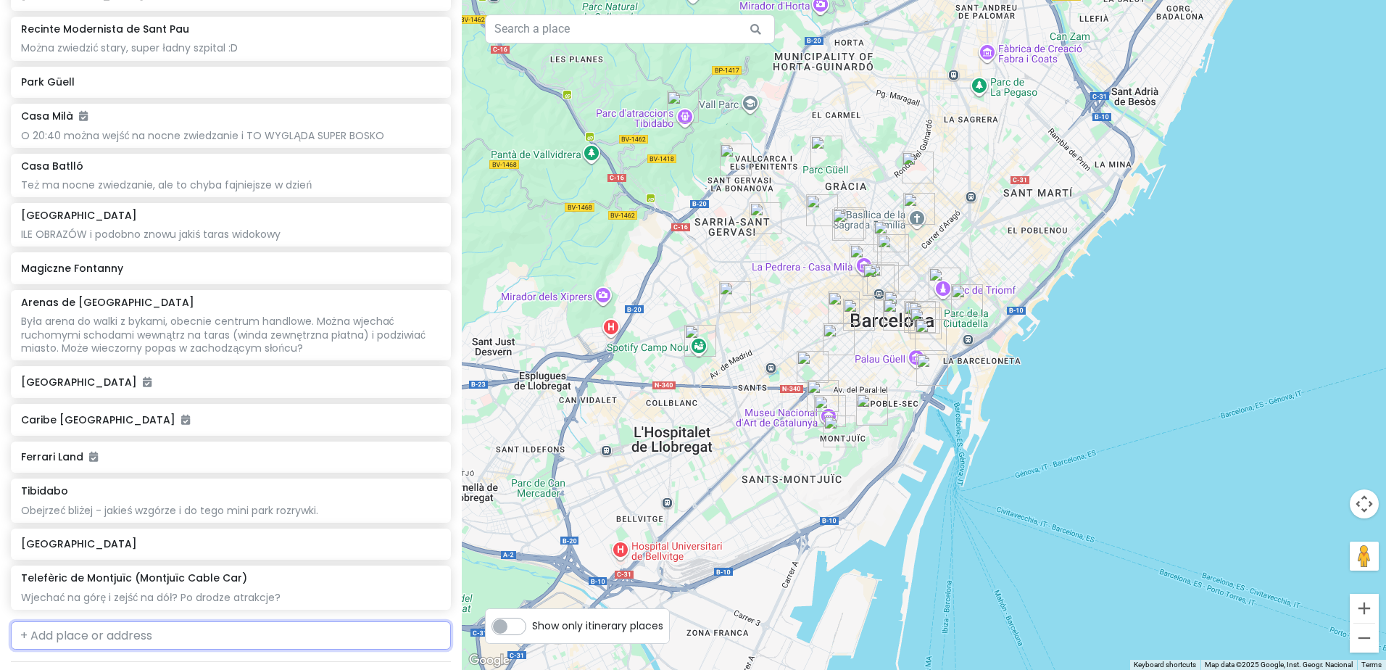
click at [169, 634] on input "text" at bounding box center [231, 635] width 440 height 29
type input "blau"
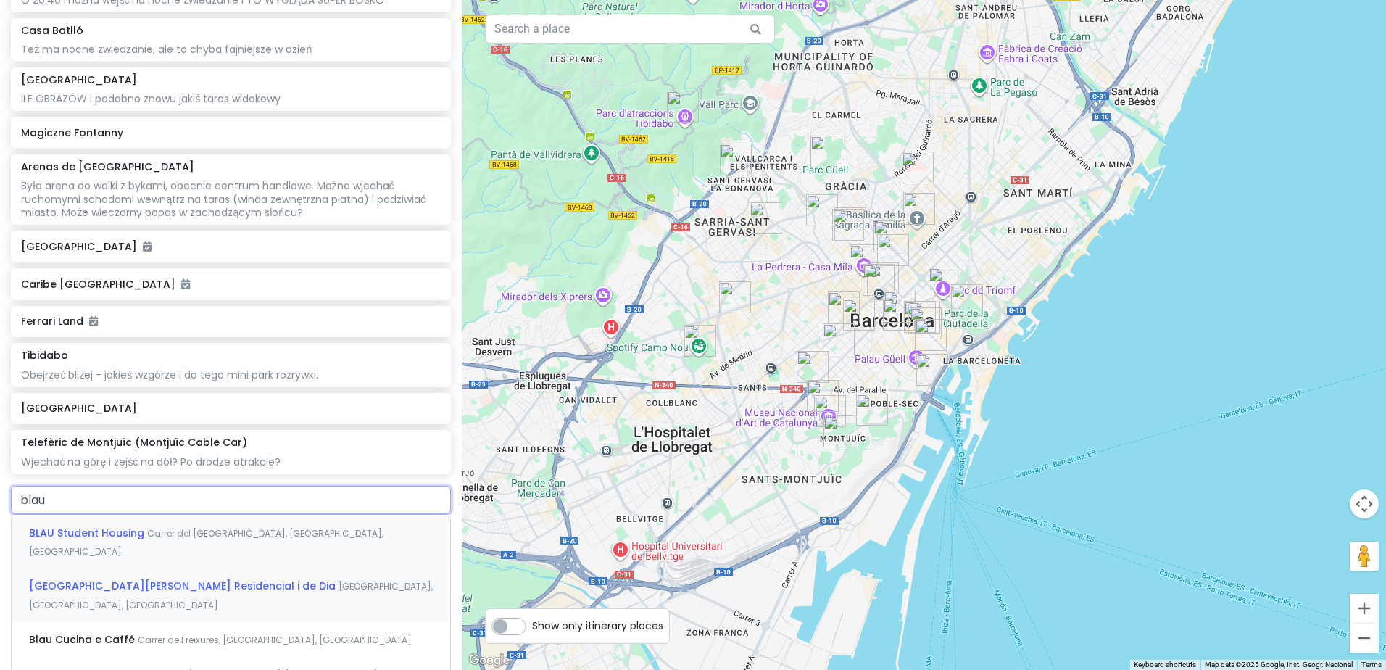
scroll to position [942, 0]
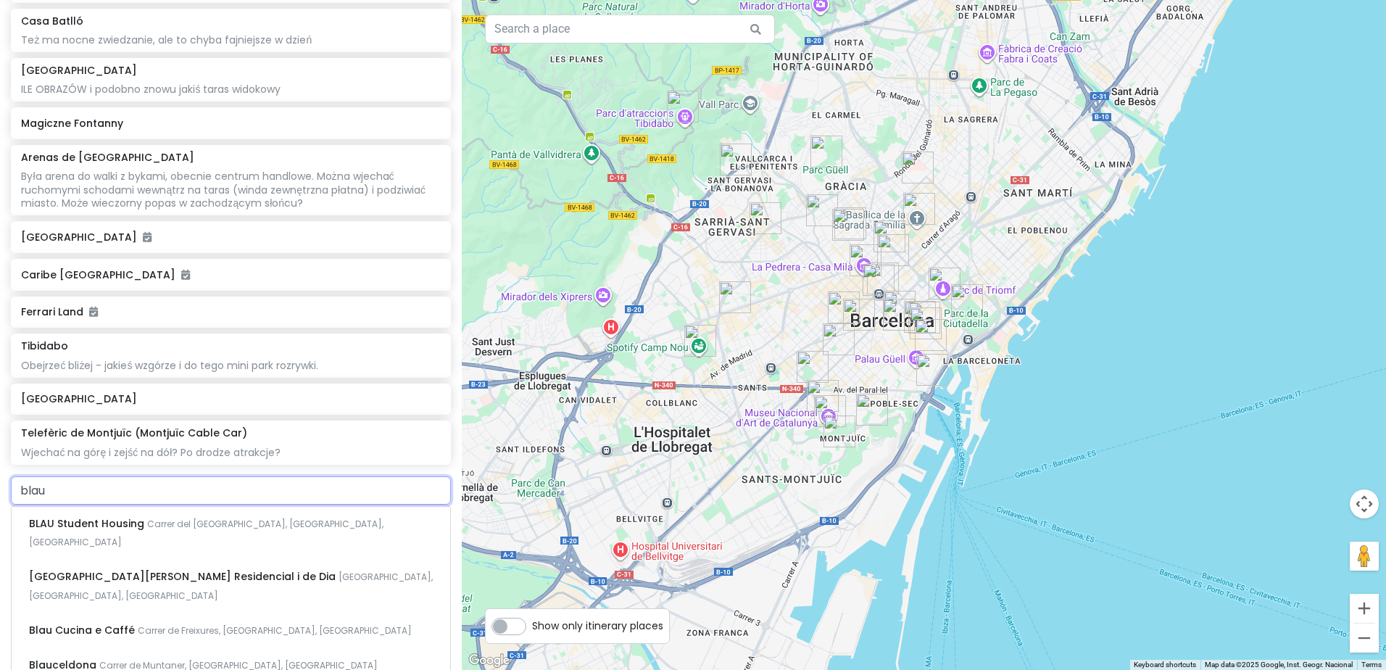
click at [38, 491] on input "blau" at bounding box center [231, 490] width 440 height 29
